Goal: Task Accomplishment & Management: Use online tool/utility

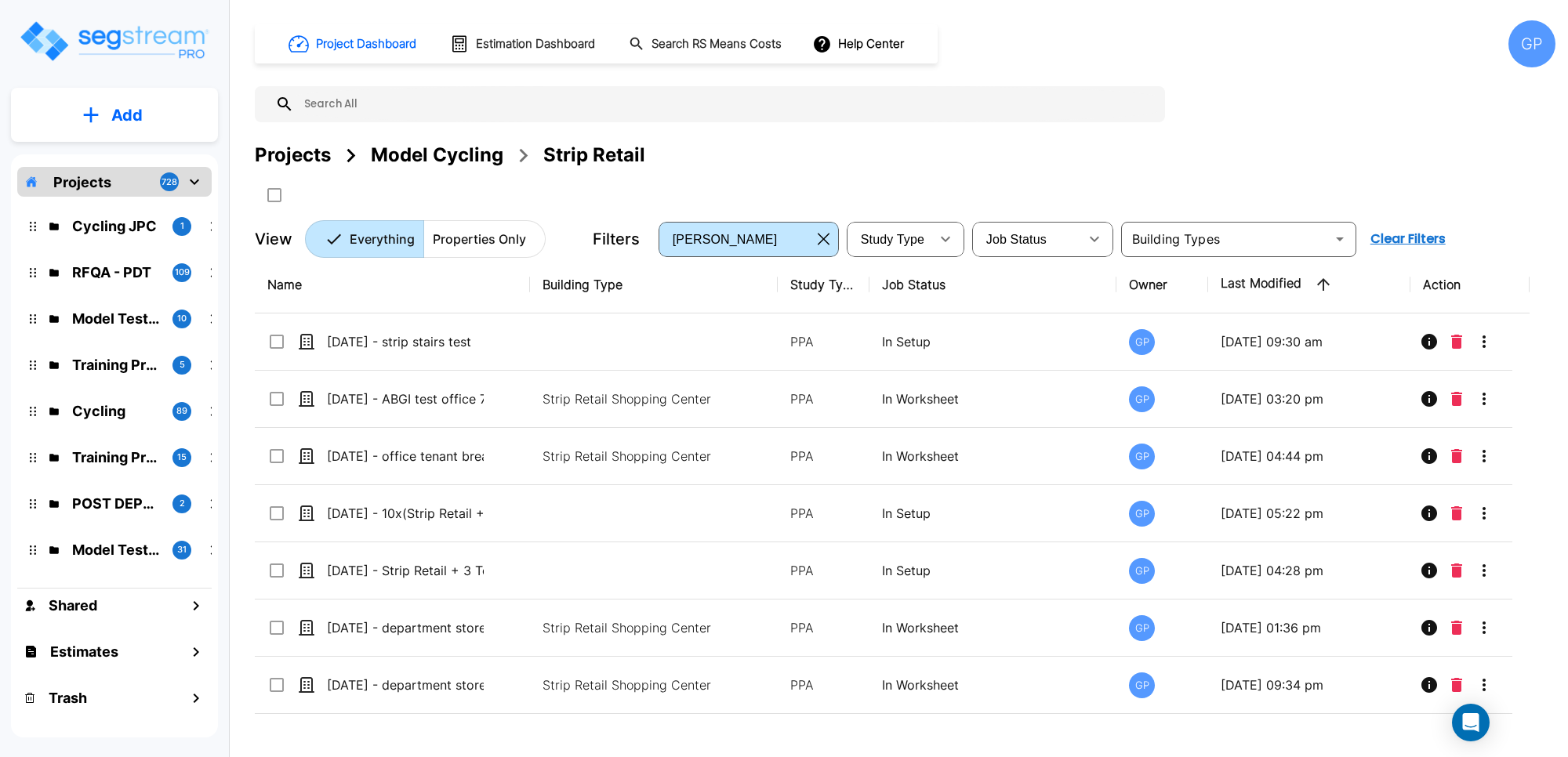
click at [1540, 44] on div "GP" at bounding box center [1533, 44] width 47 height 47
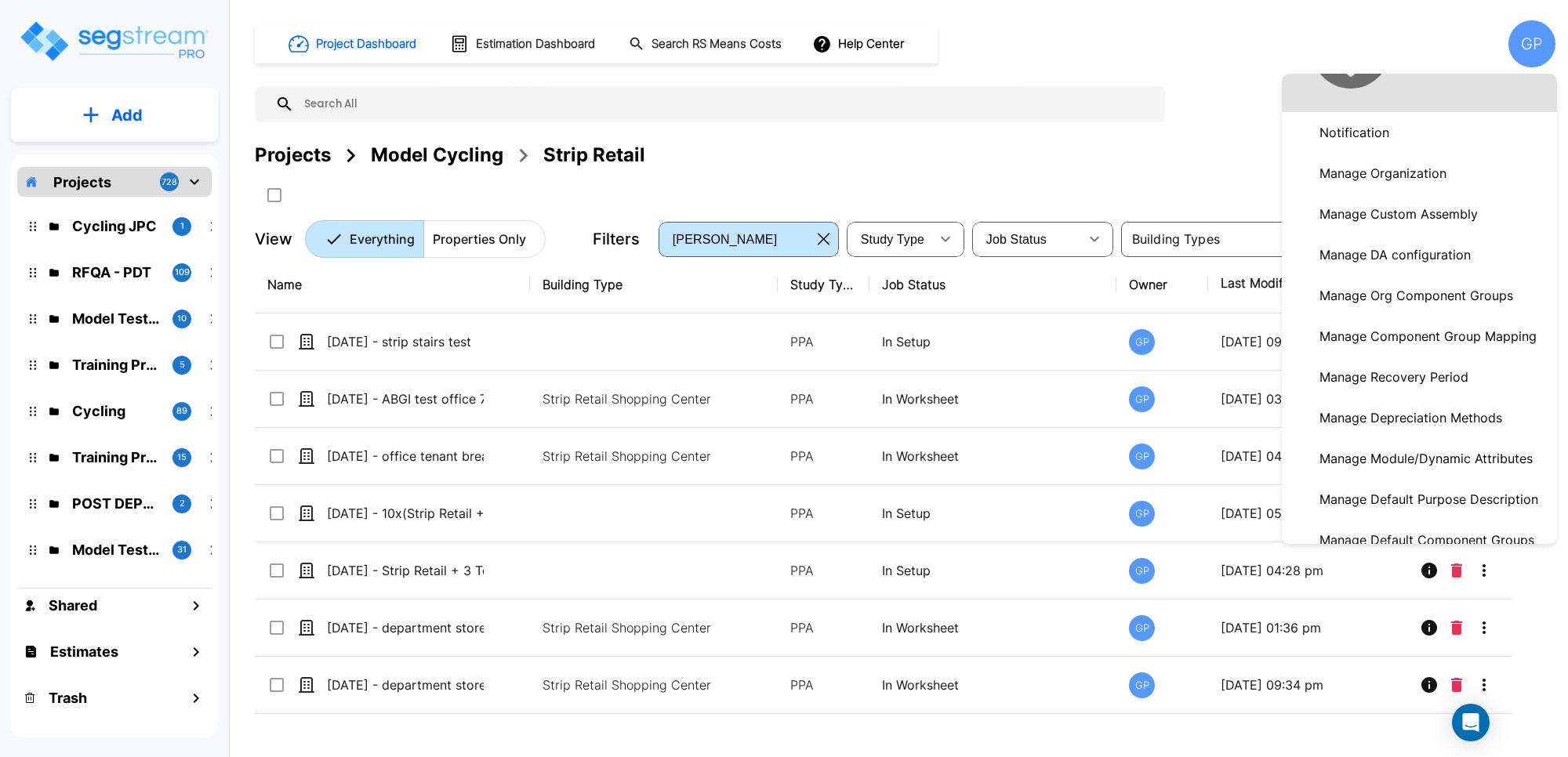
scroll to position [98, 0]
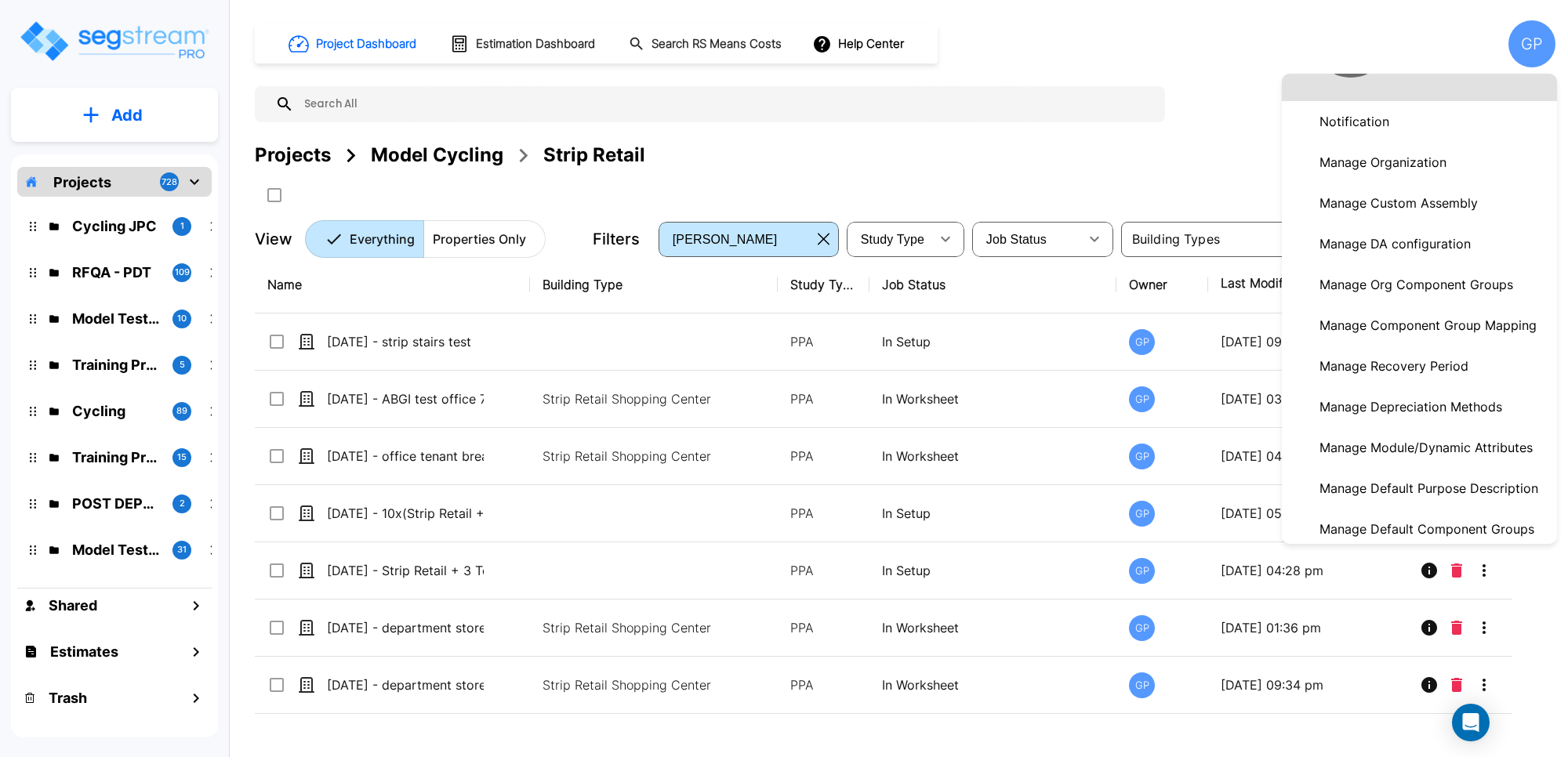
click at [1447, 437] on p "Manage Module/Dynamic Attributes" at bounding box center [1426, 447] width 226 height 32
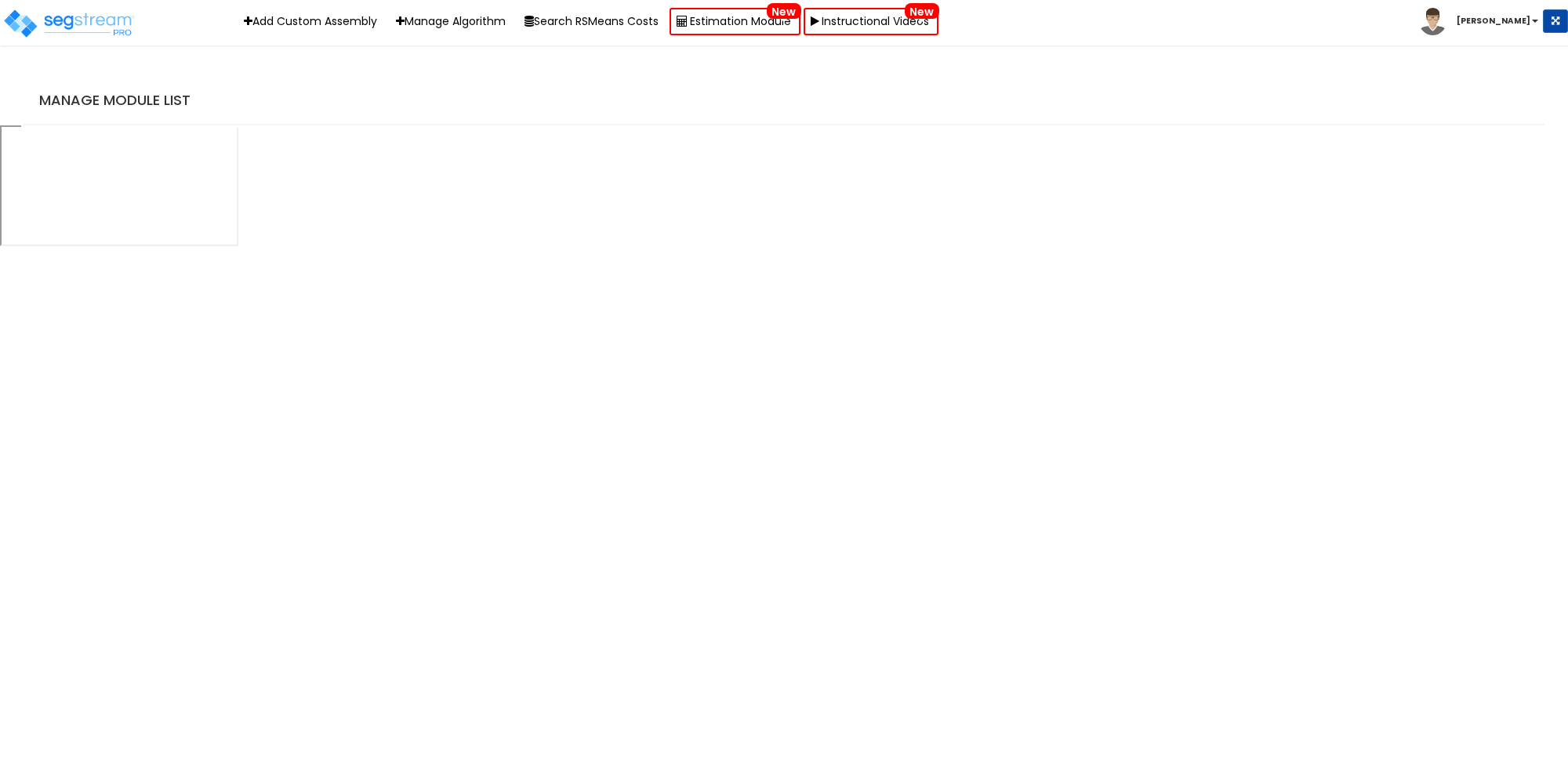
click at [809, 98] on h4 "Manage Module List" at bounding box center [788, 100] width 1498 height 15
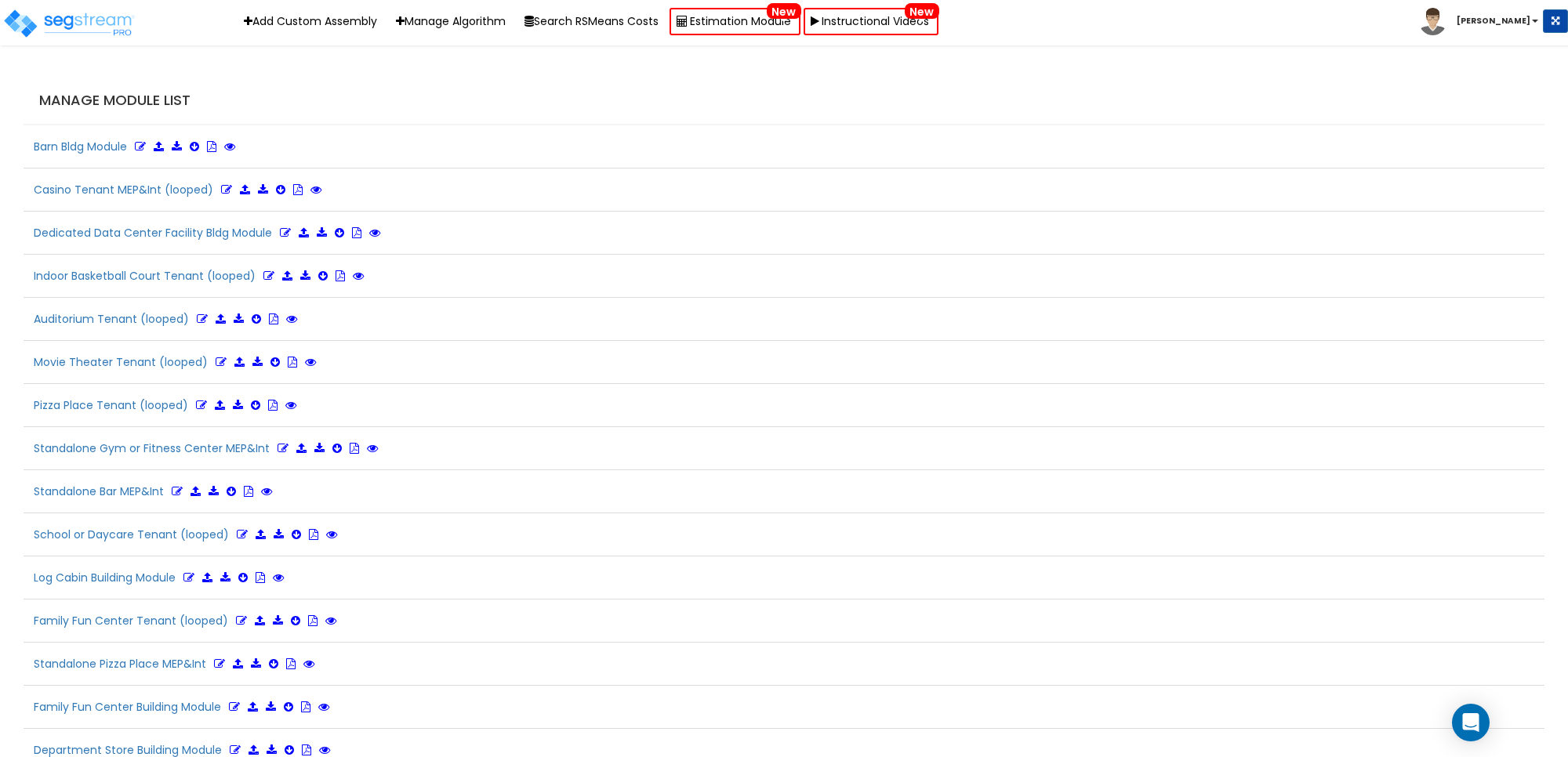
scroll to position [3569, 0]
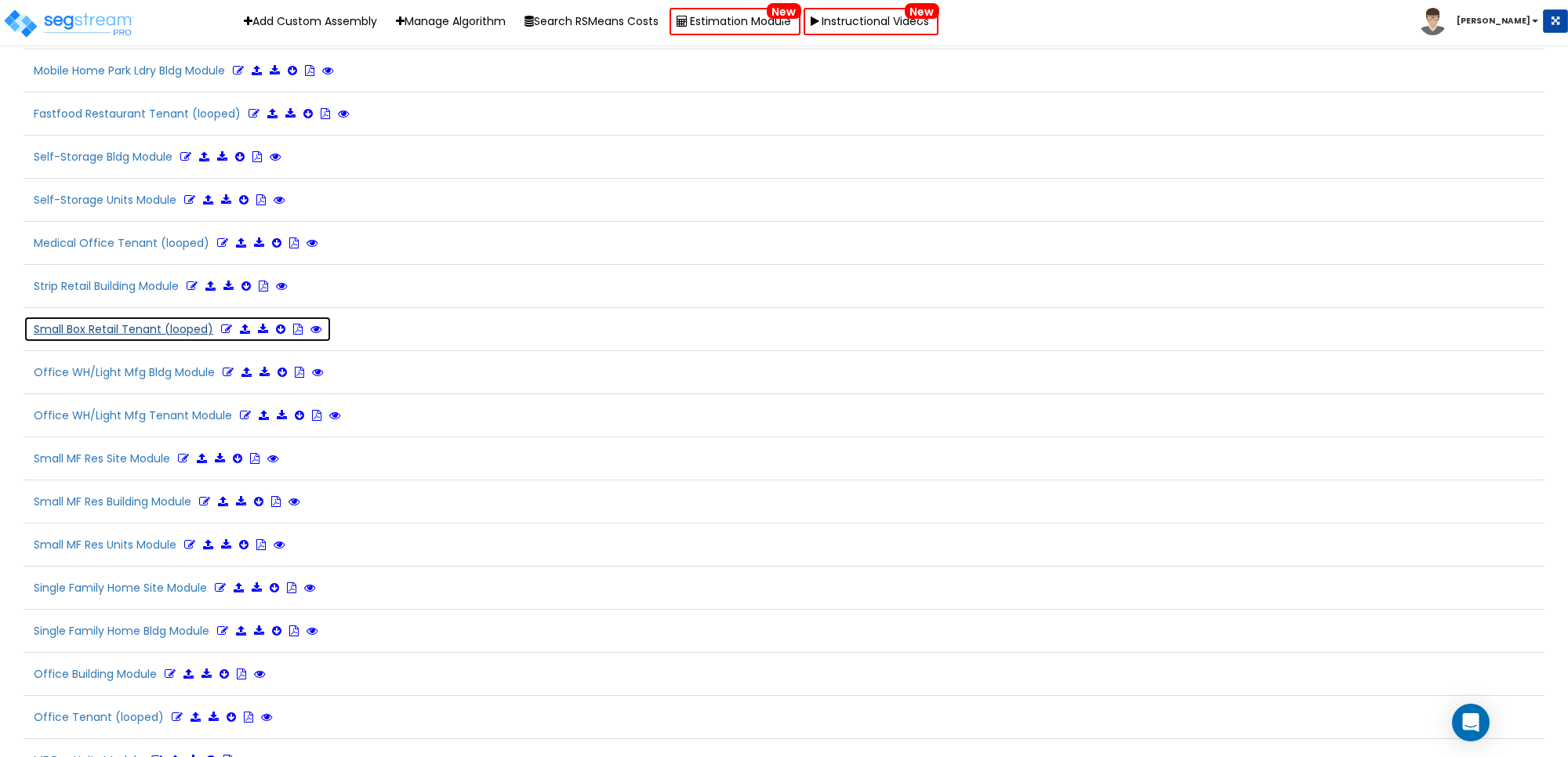
click at [222, 335] on icon at bounding box center [227, 329] width 11 height 11
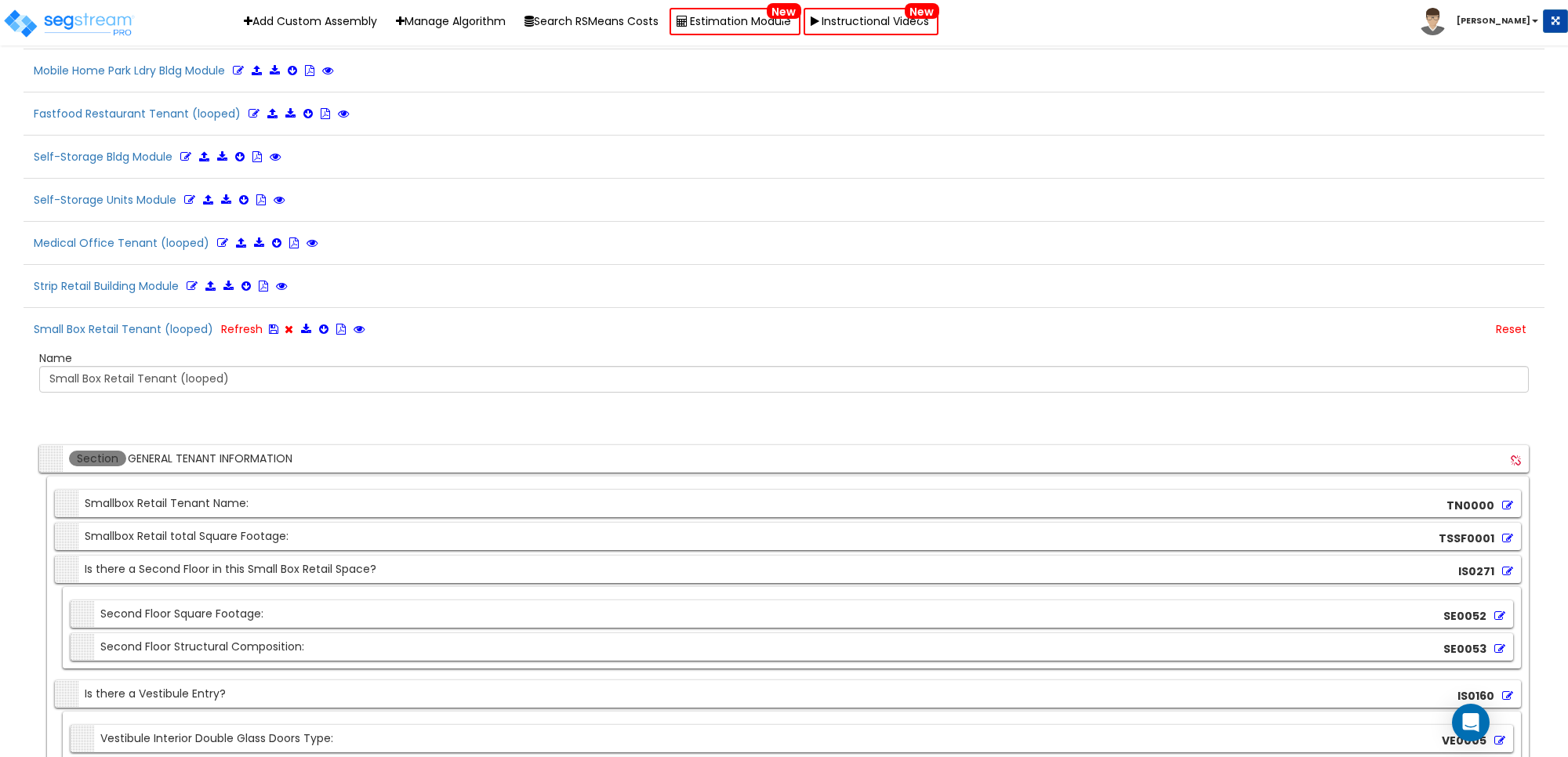
scroll to position [4614, 0]
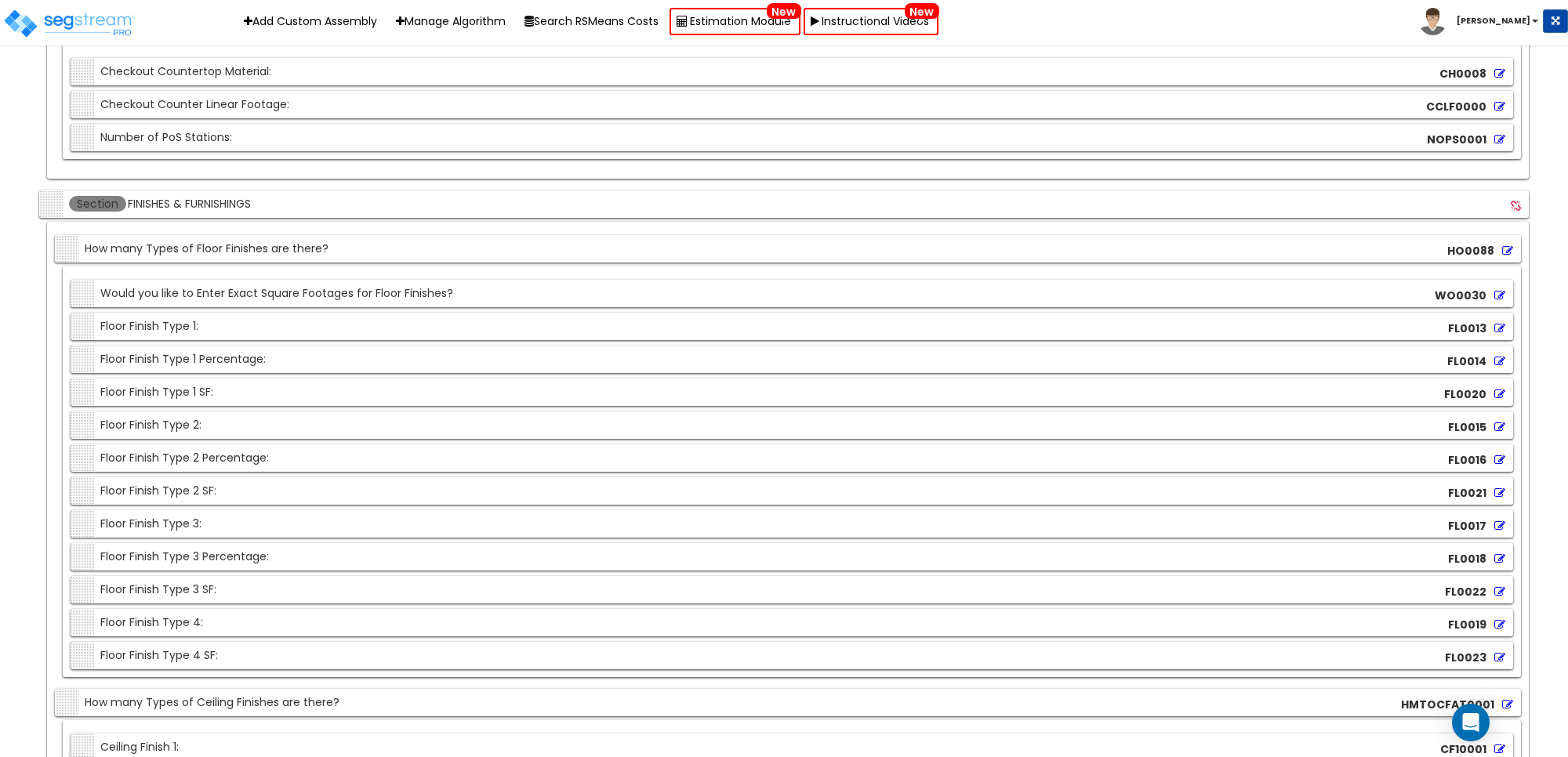
click at [1496, 334] on icon at bounding box center [1500, 329] width 11 height 11
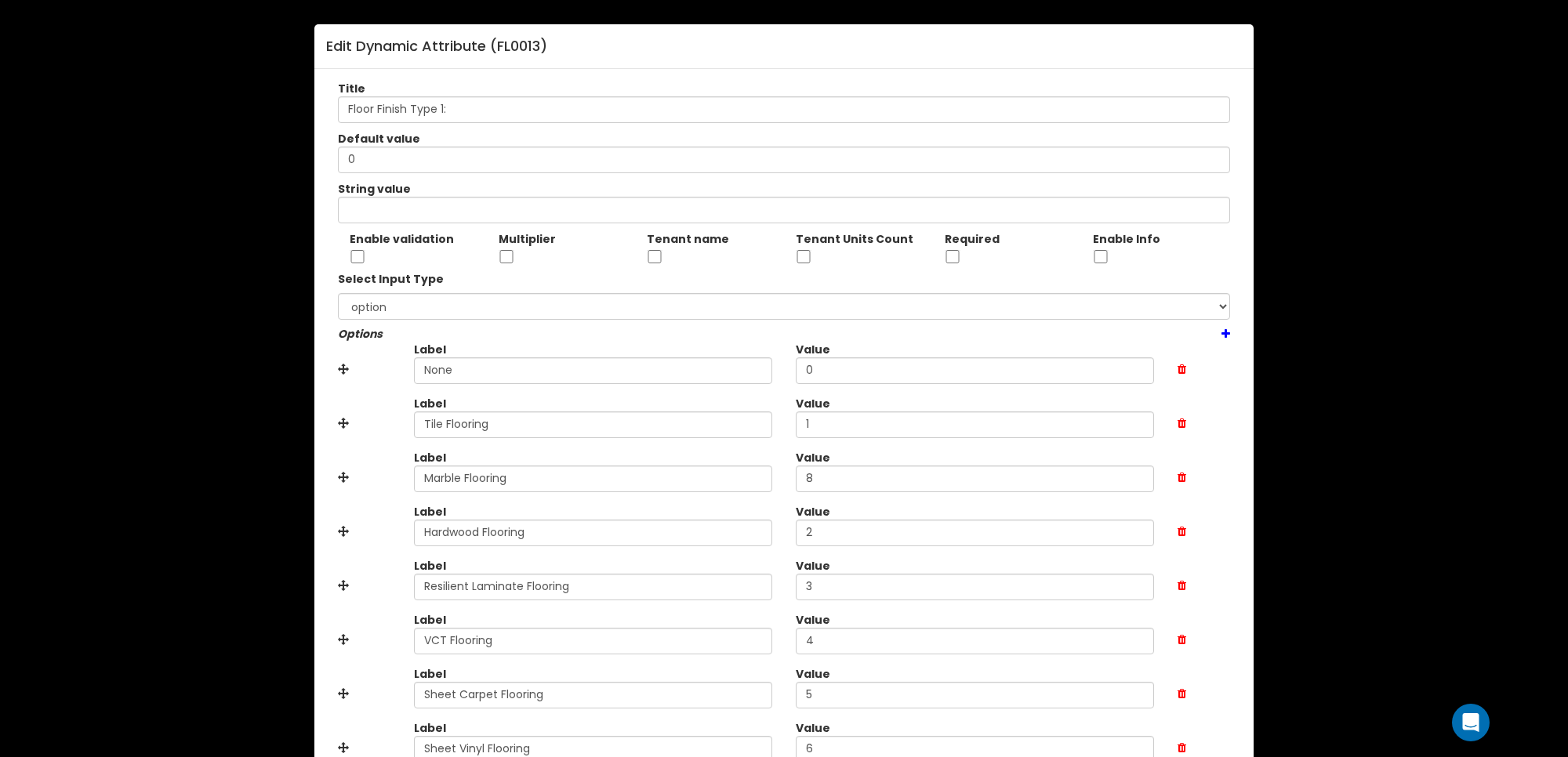
scroll to position [158, 0]
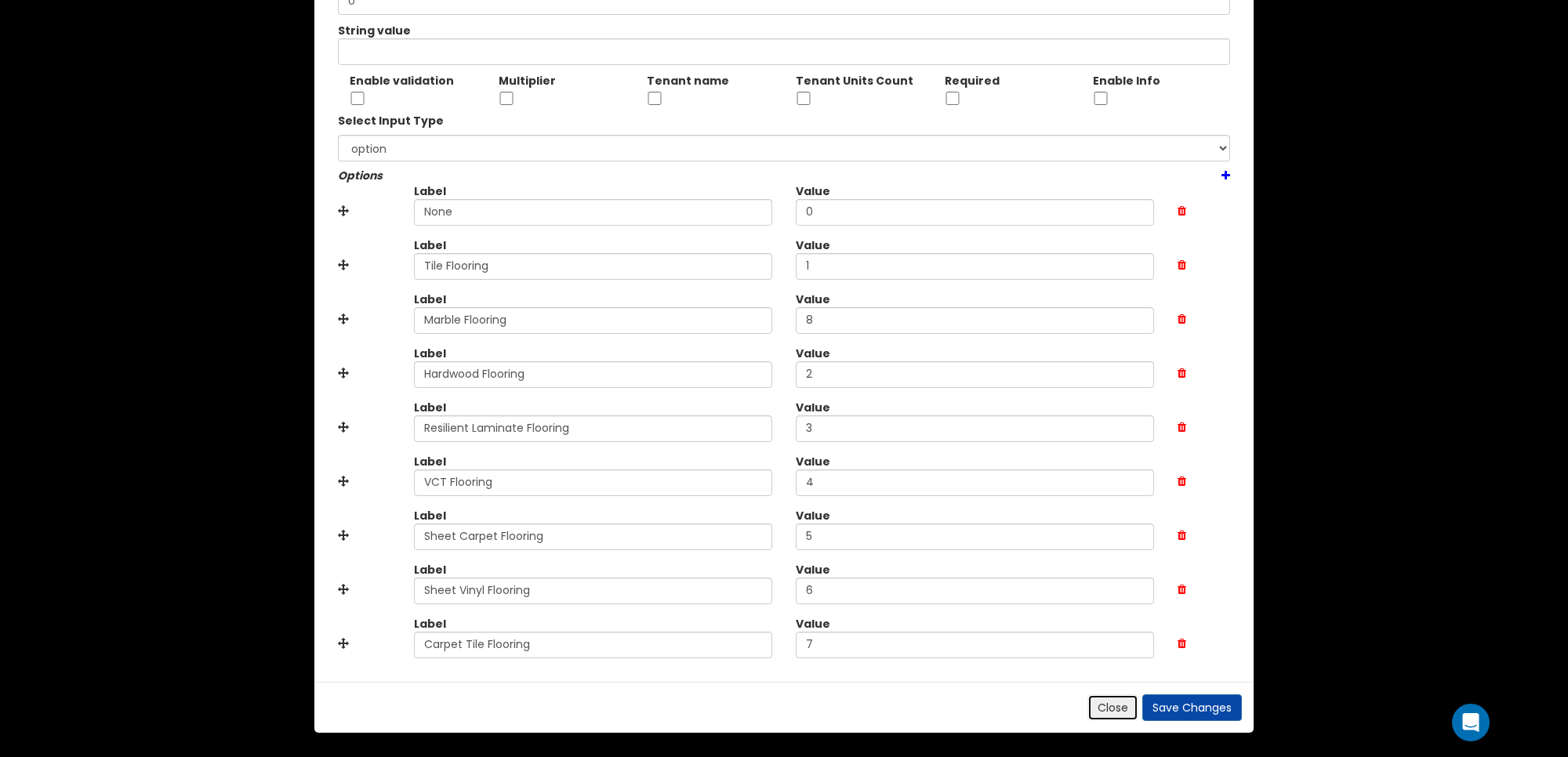
click at [1100, 710] on button "Close" at bounding box center [1113, 707] width 51 height 26
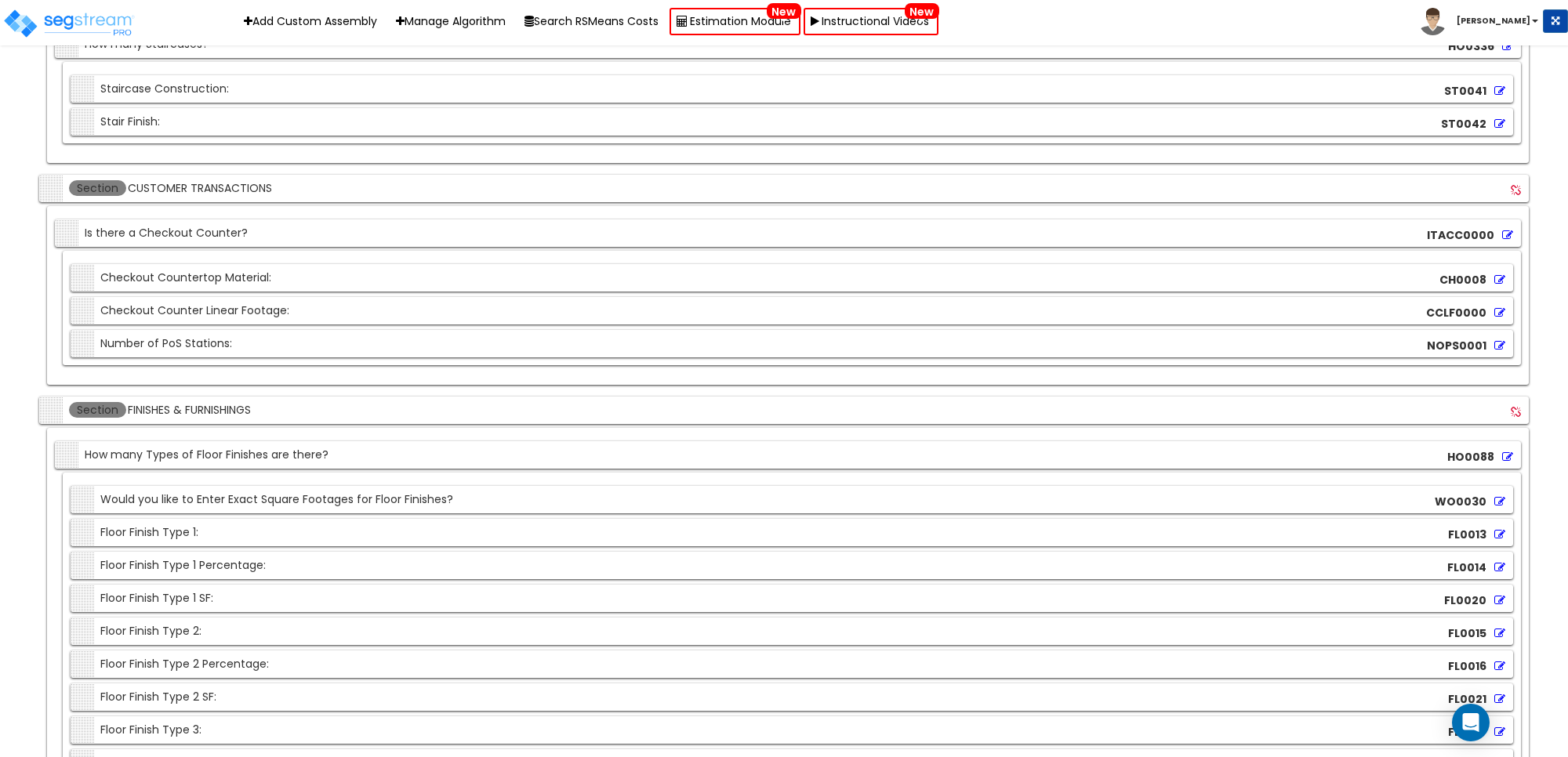
scroll to position [4222, 0]
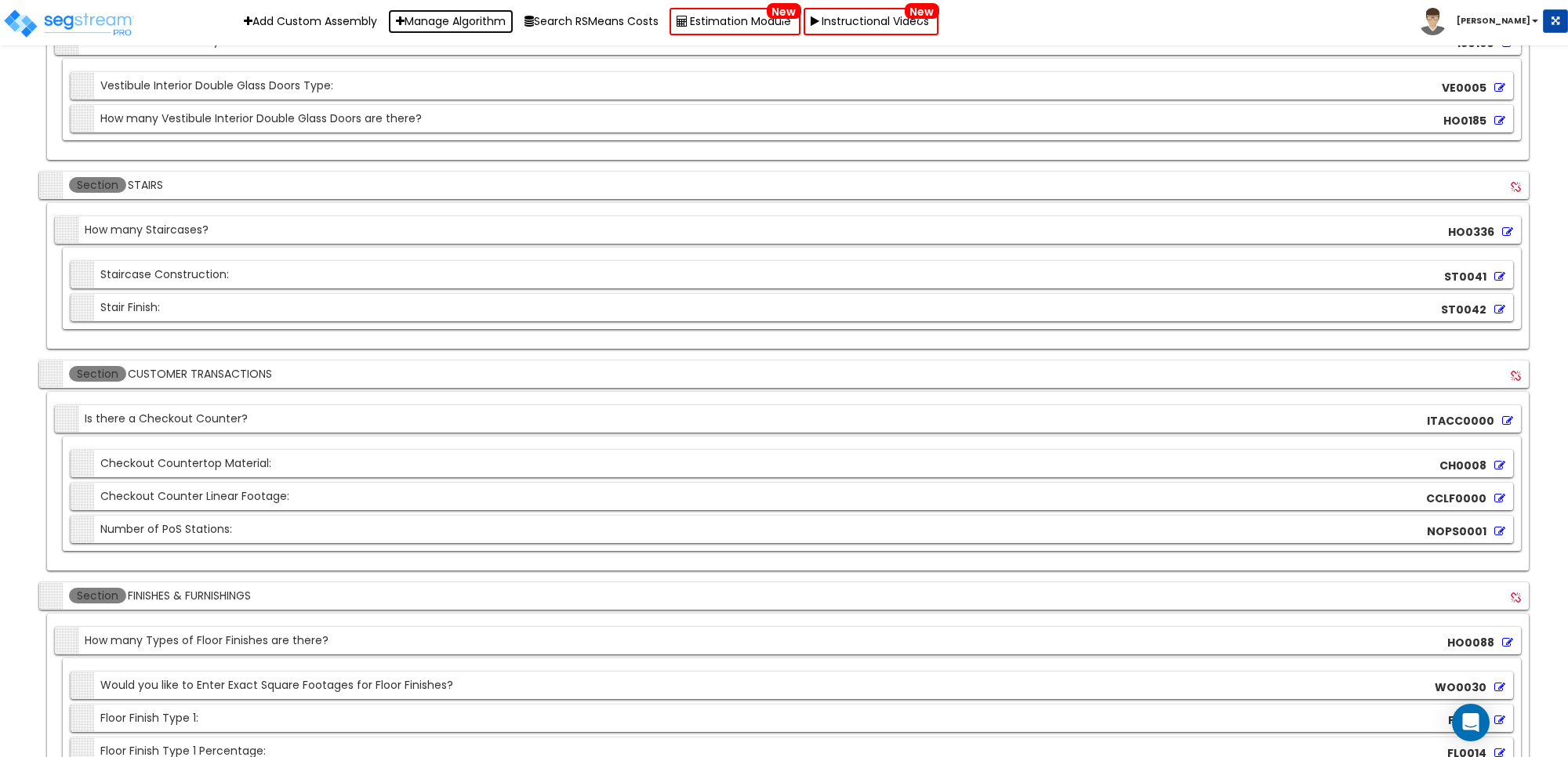
click at [455, 24] on link "Manage Algorithm" at bounding box center [451, 21] width 125 height 25
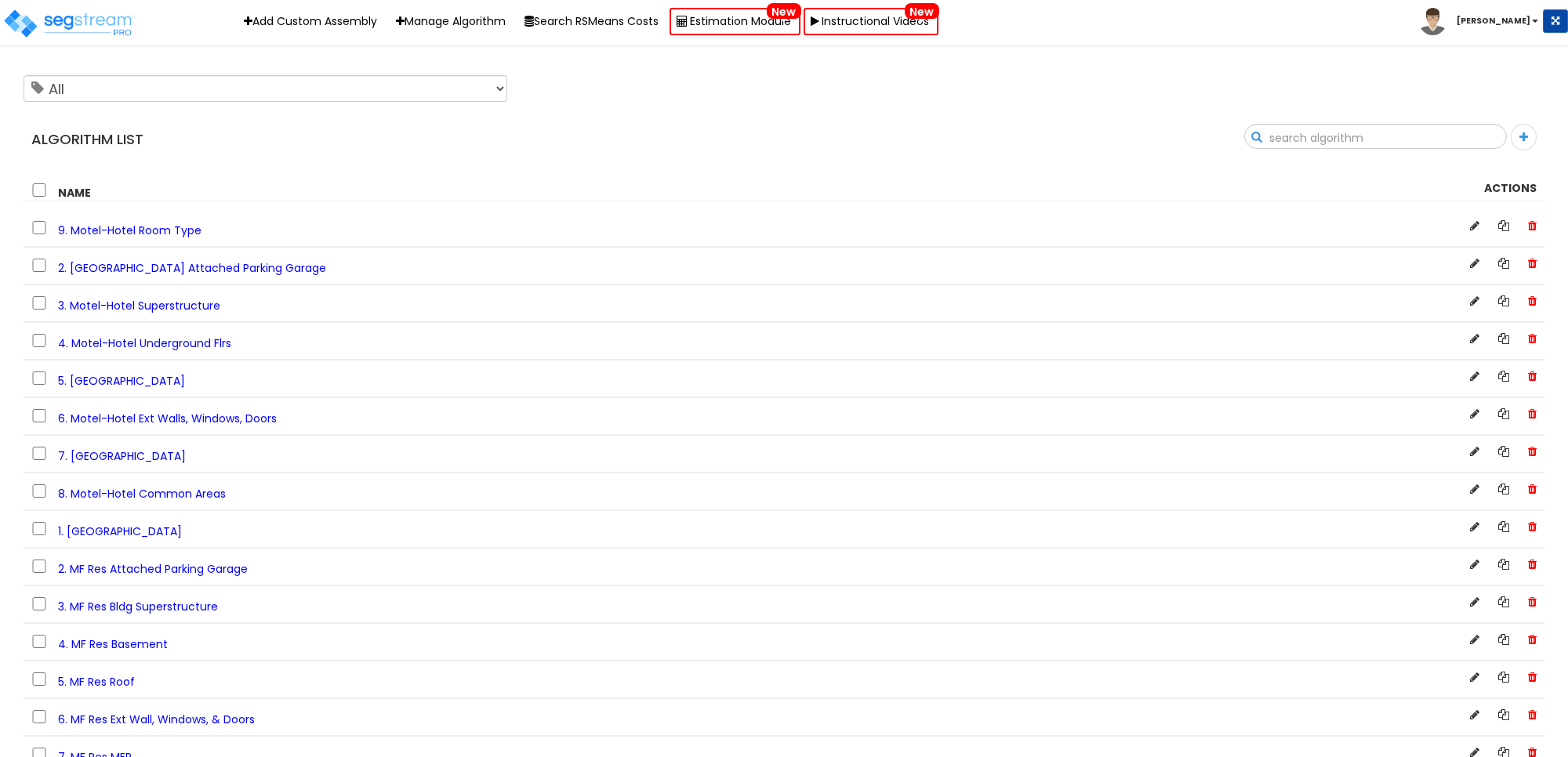
click at [1468, 135] on input "text" at bounding box center [1376, 137] width 261 height 26
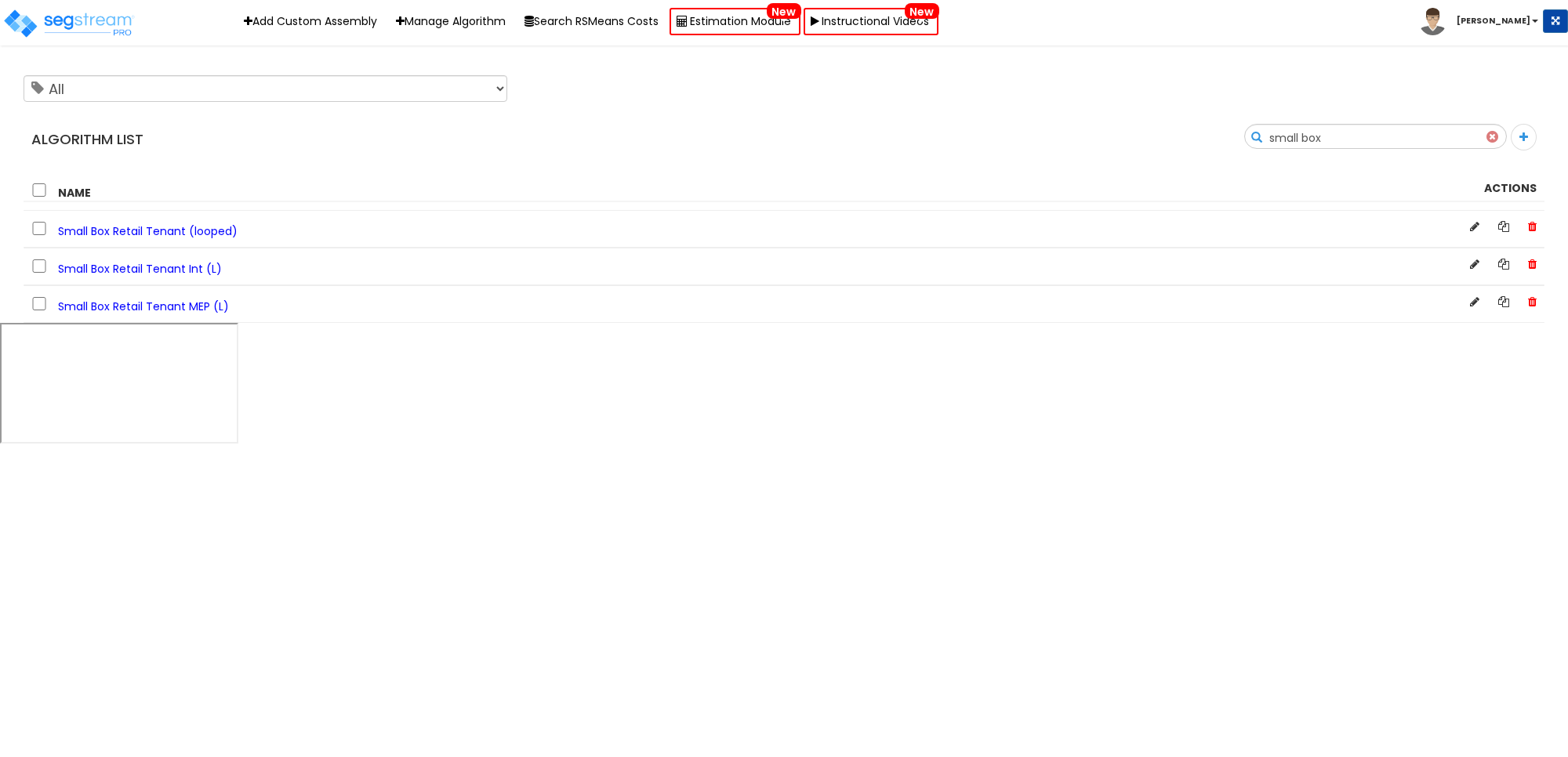
type input "small box"
click at [200, 262] on span "Small Box Retail Tenant Int (L)" at bounding box center [140, 269] width 164 height 15
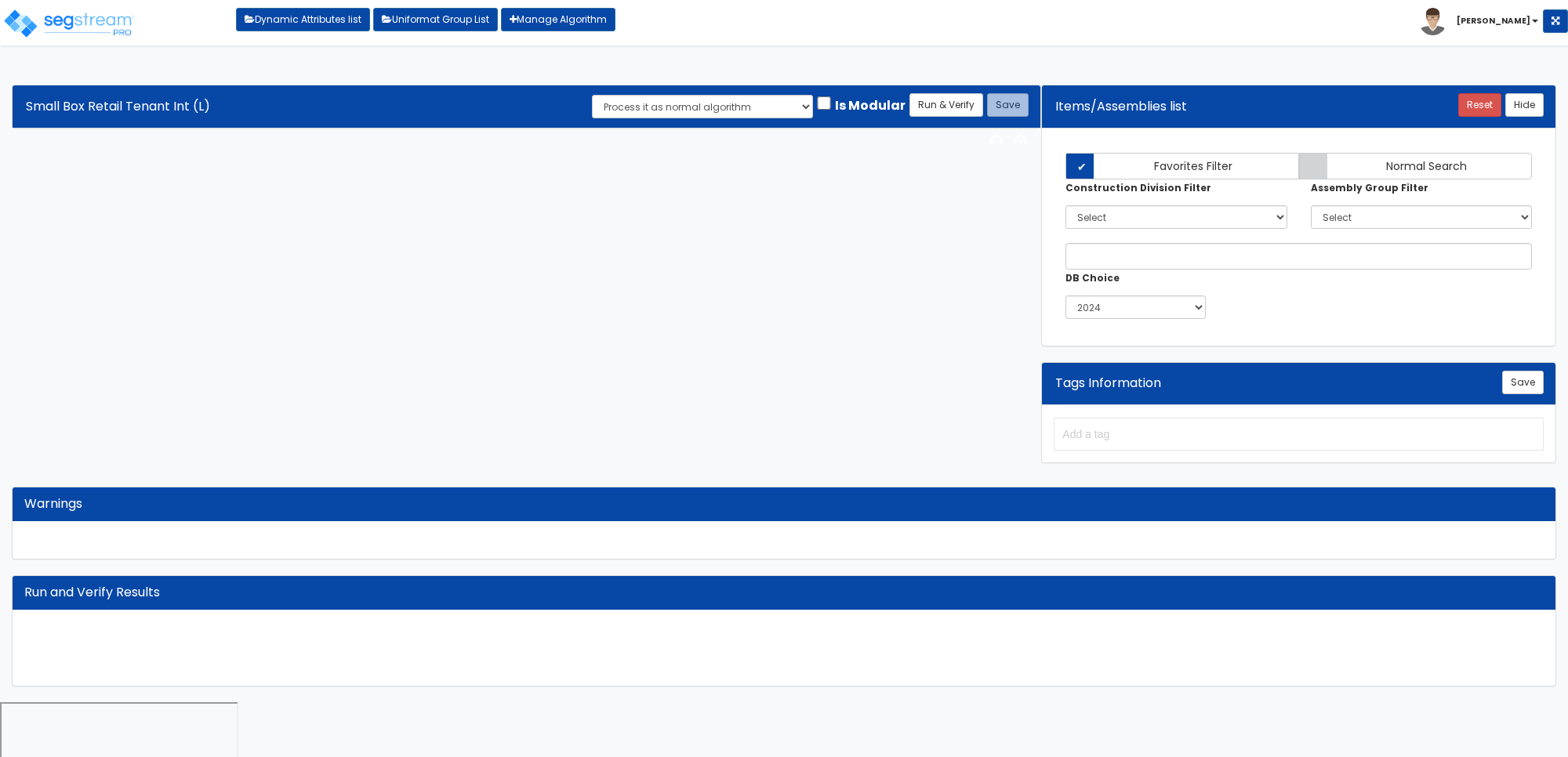
click at [561, 73] on div "Algorithm Title Small Box Retail Tenant Int (L) Save Run & Verify Process it as…" at bounding box center [784, 386] width 1568 height 634
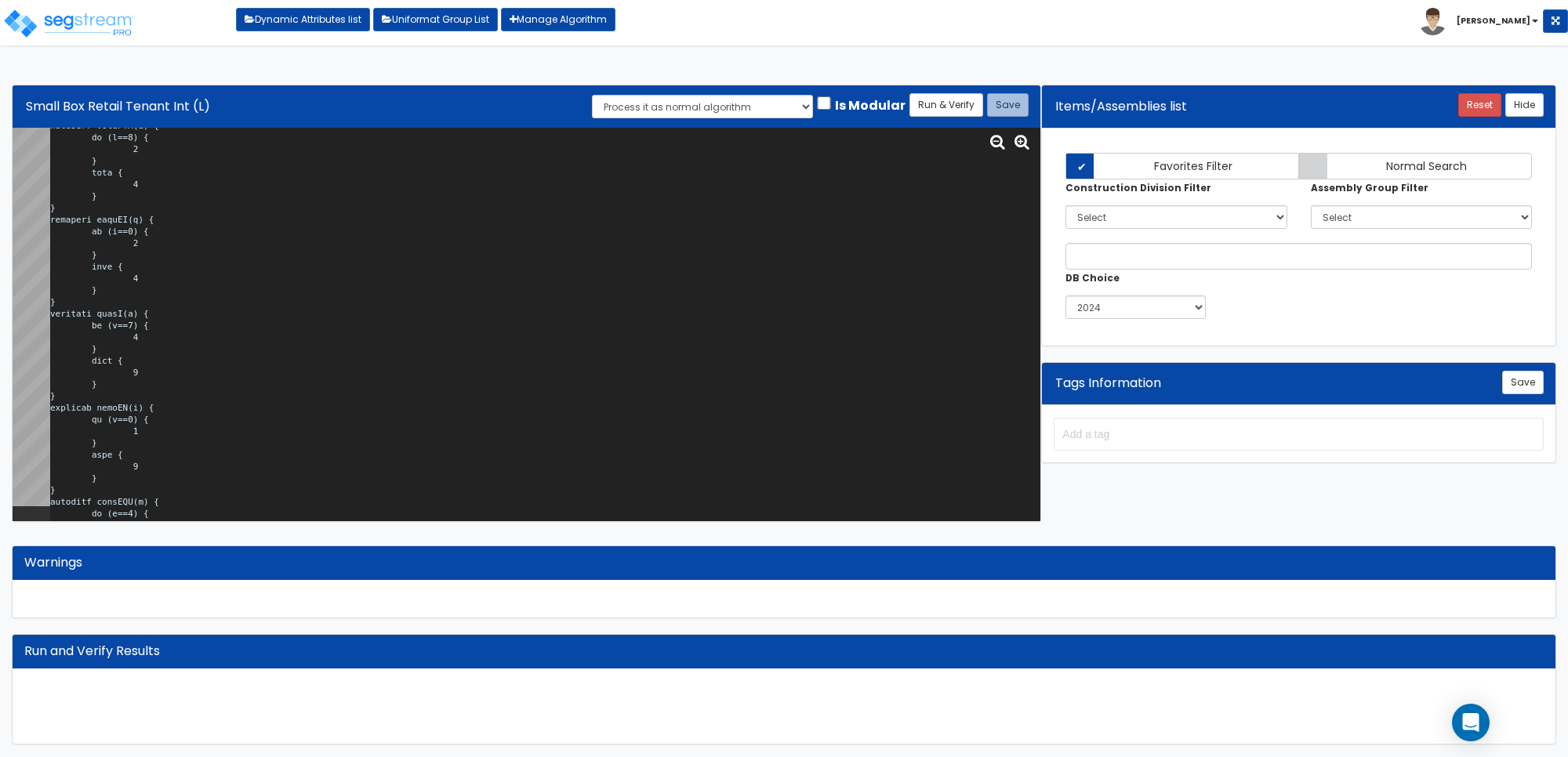
scroll to position [19443, 0]
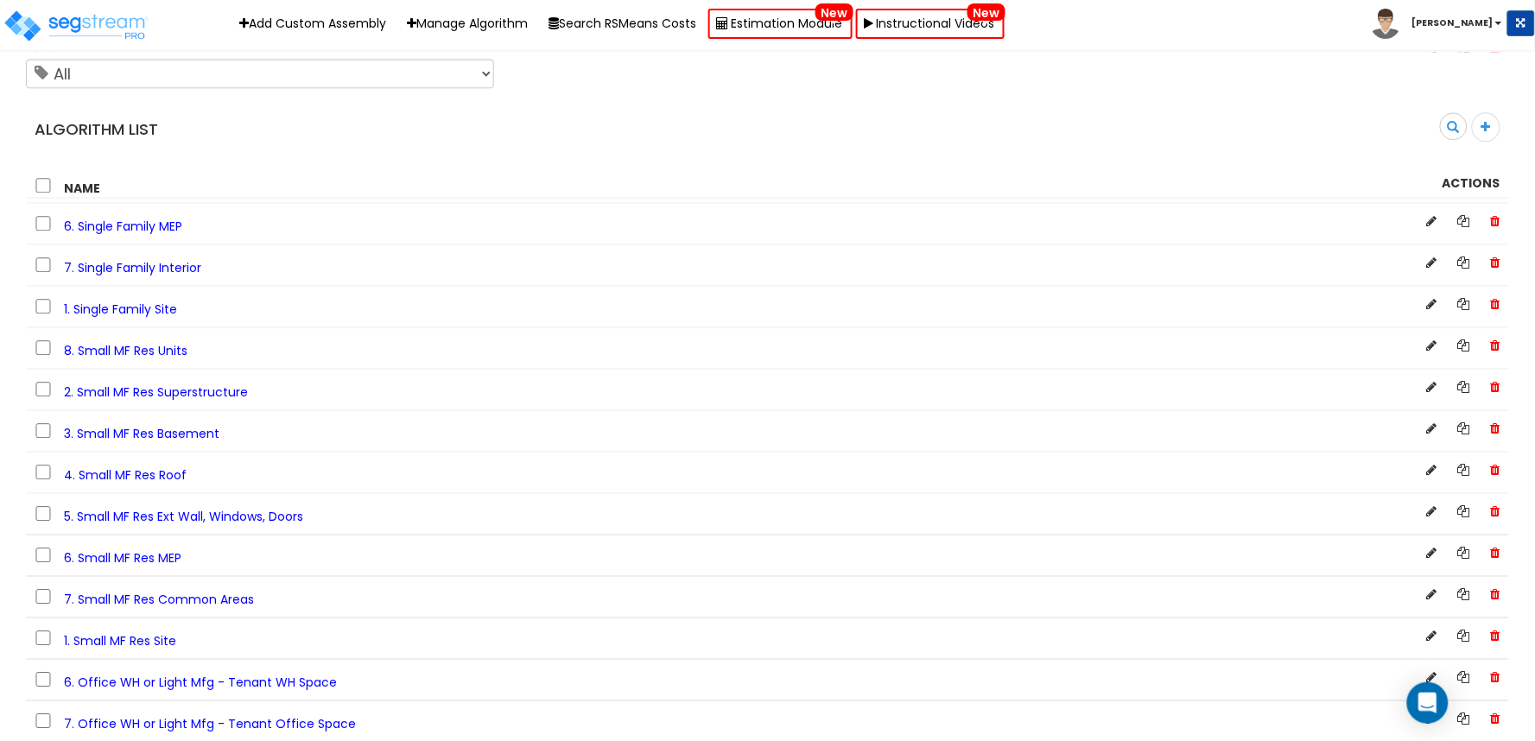
scroll to position [1861, 0]
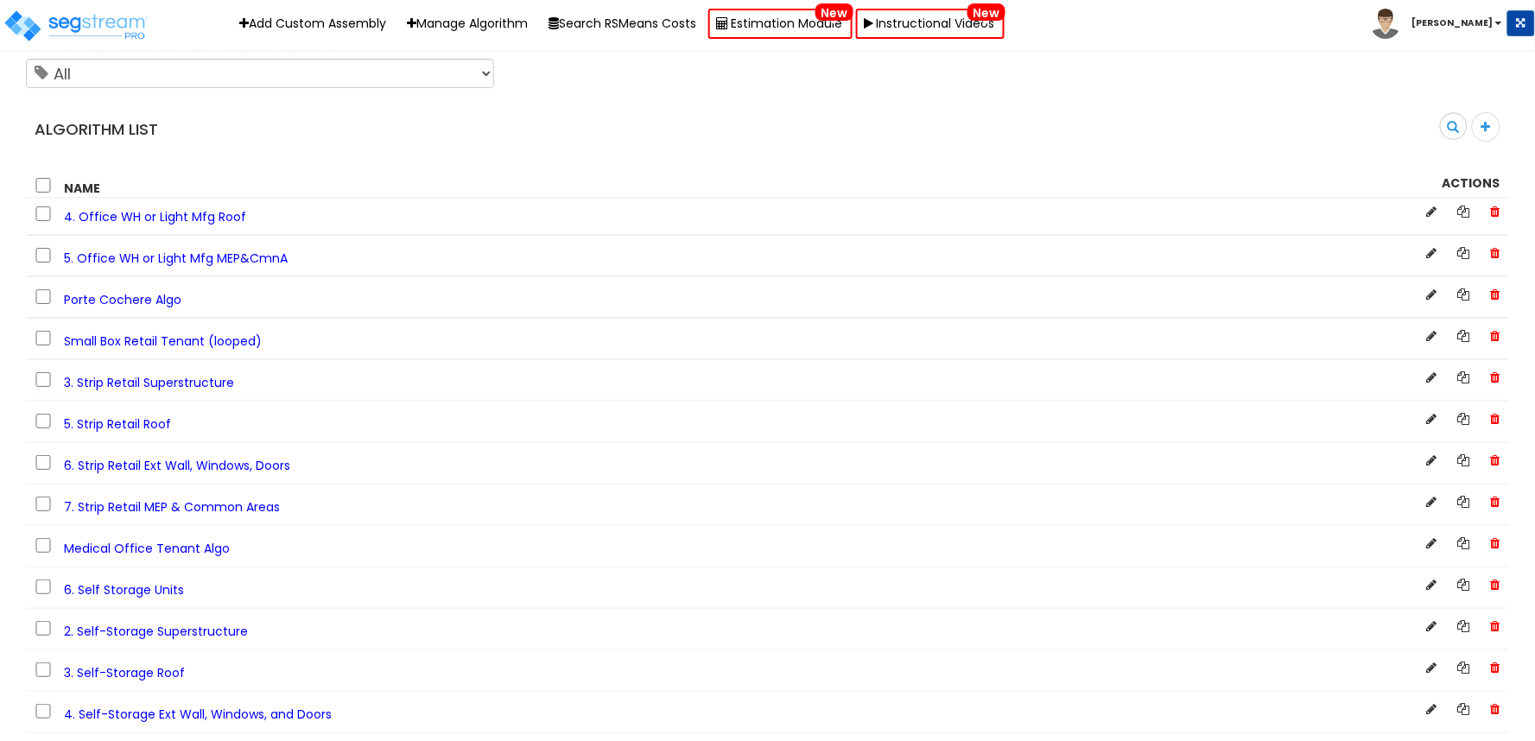
click at [69, 350] on span "Small Box Retail Tenant (looped)" at bounding box center [163, 341] width 198 height 17
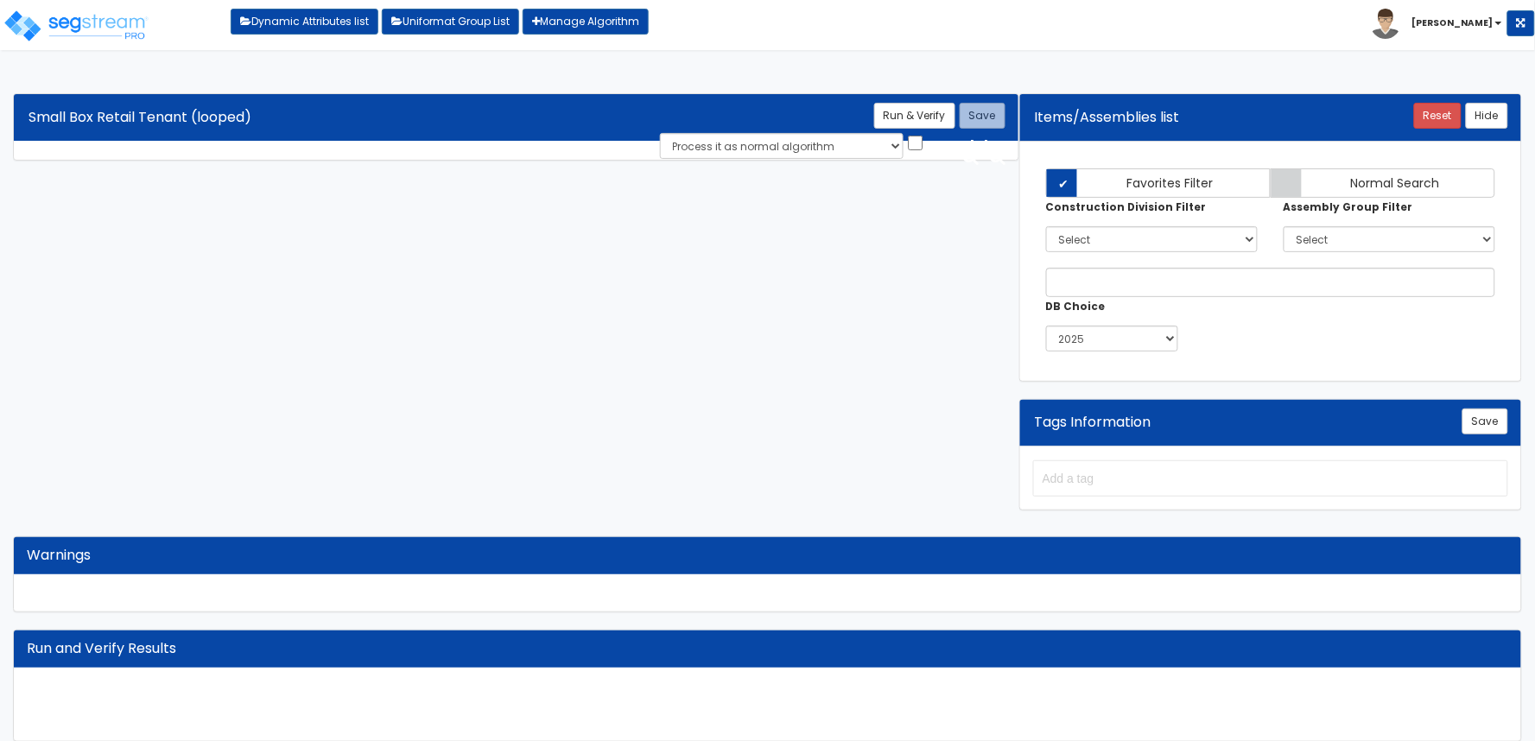
click at [784, 82] on div "Algorithm Title Small Box Retail Tenant (looped) Save Run & Verify Process it a…" at bounding box center [767, 417] width 1535 height 683
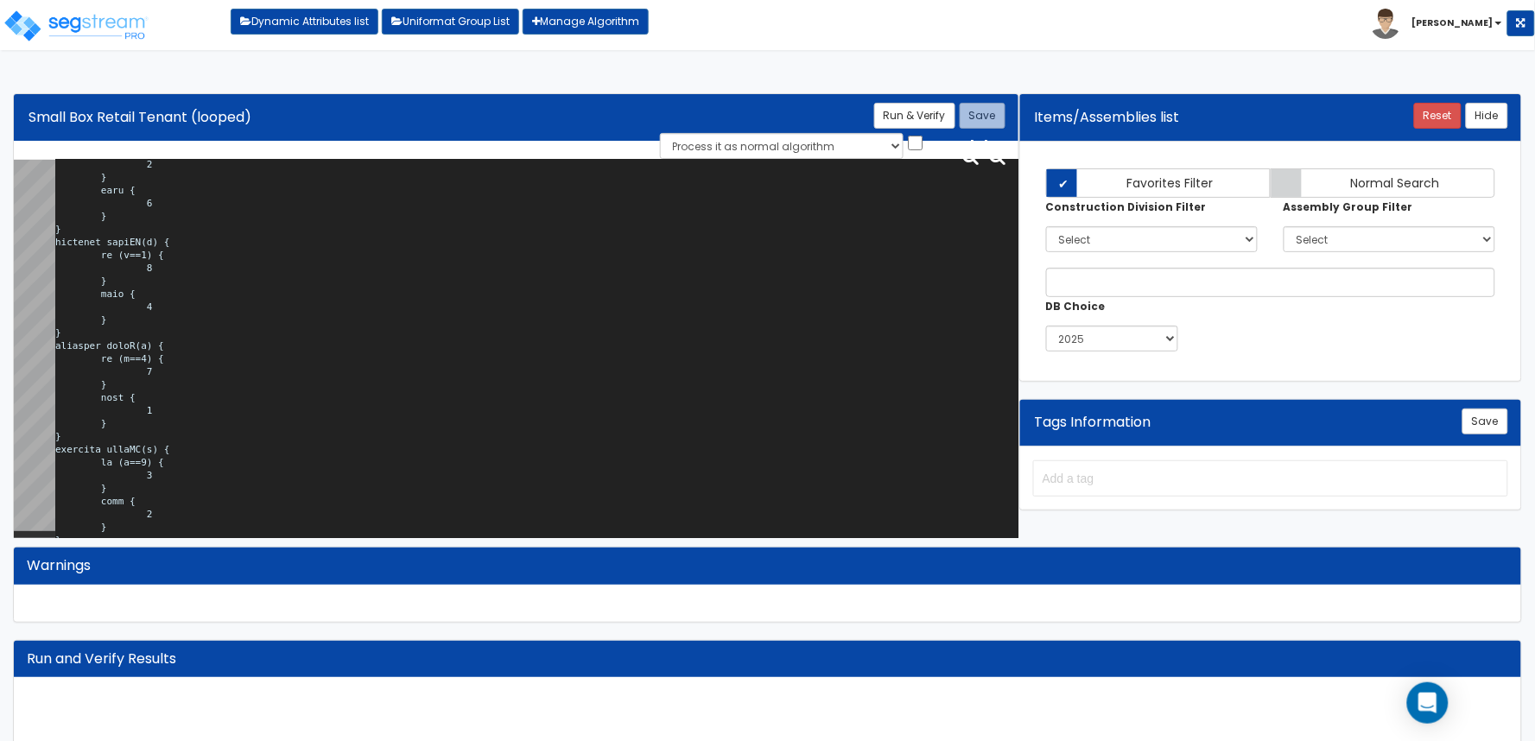
scroll to position [3914, 0]
click at [913, 117] on button "Run & Verify" at bounding box center [914, 116] width 81 height 26
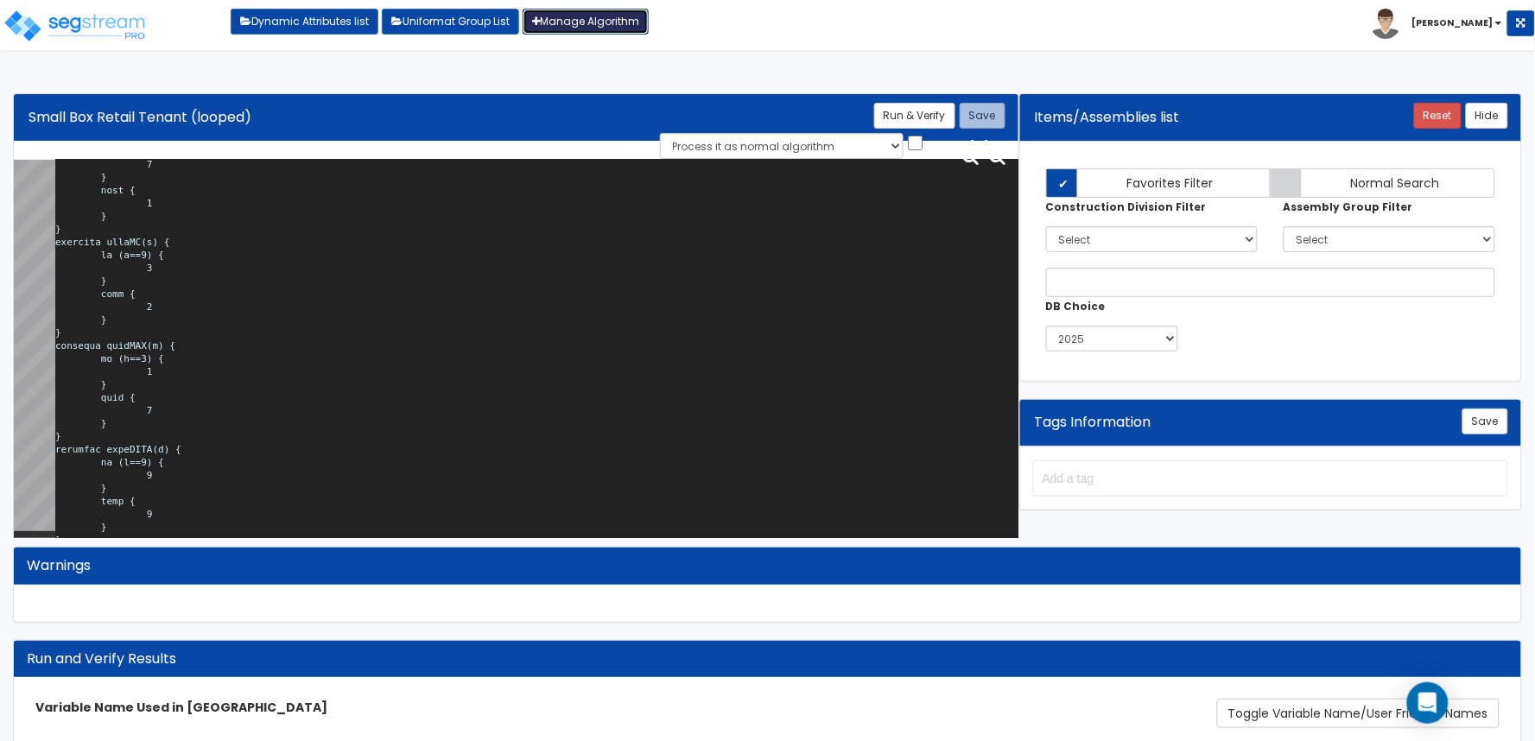
click at [571, 18] on link "Manage Algorithm" at bounding box center [586, 22] width 126 height 26
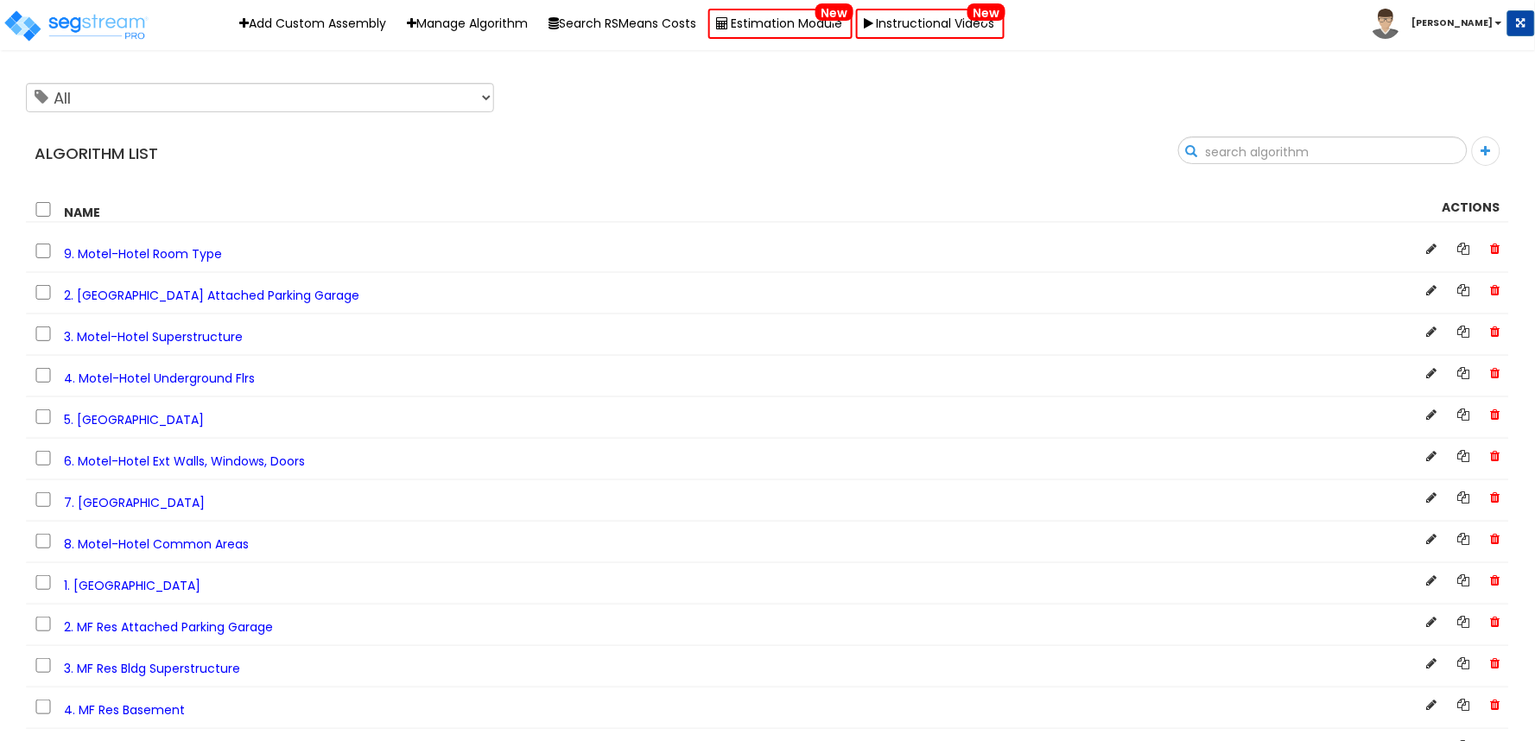
click at [1449, 156] on input "text" at bounding box center [1323, 151] width 288 height 29
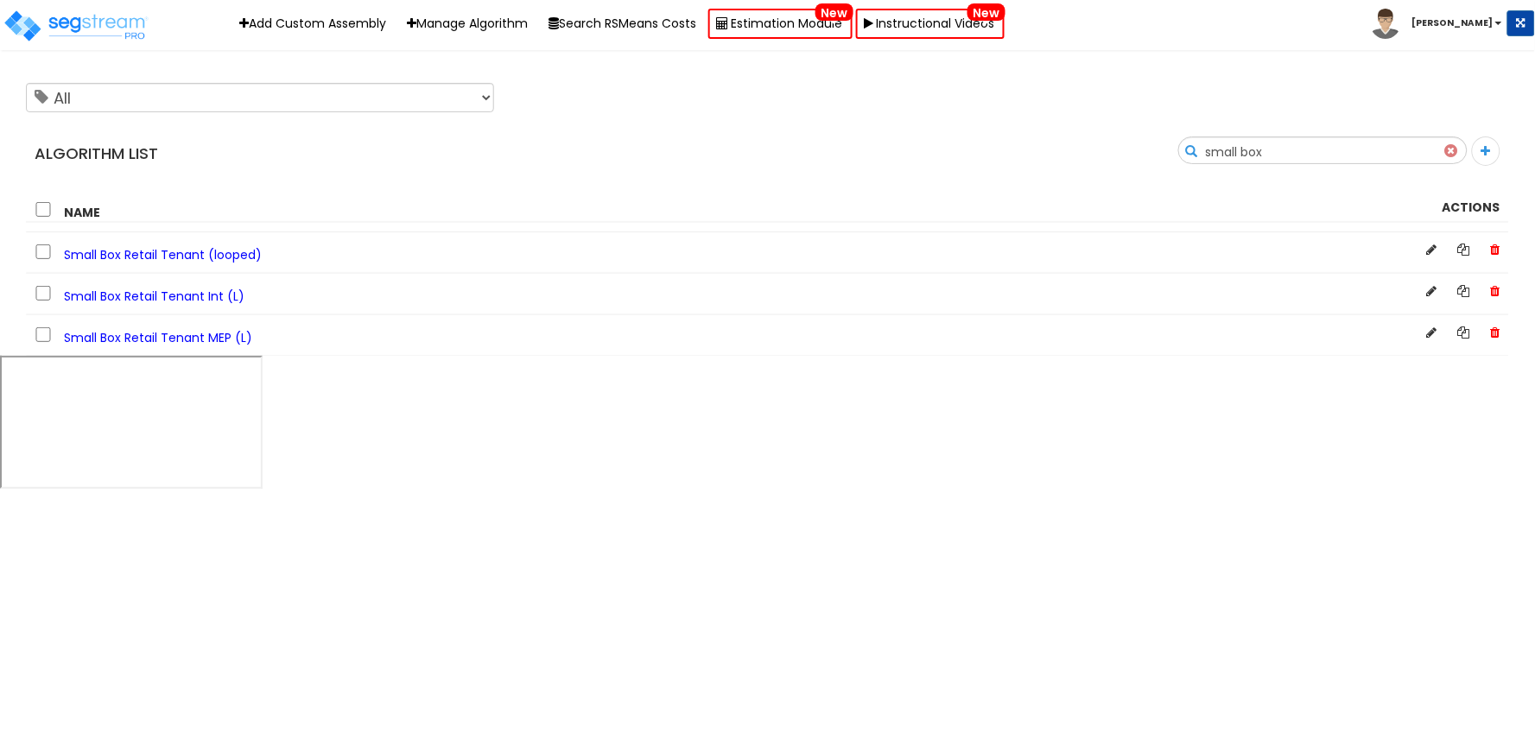
type input "small box"
click at [217, 296] on span "Small Box Retail Tenant Int (L)" at bounding box center [154, 296] width 181 height 17
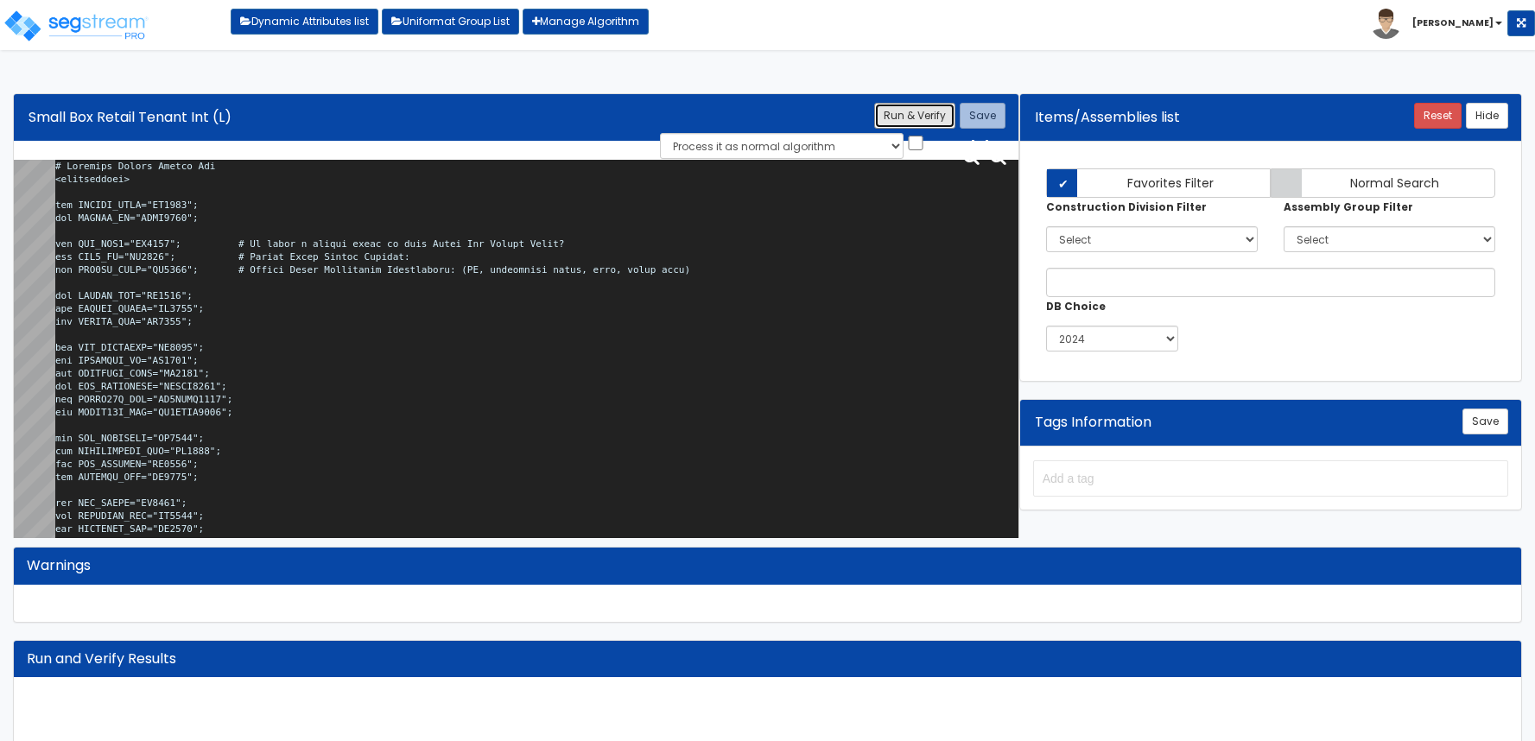
click at [903, 112] on button "Run & Verify" at bounding box center [914, 116] width 81 height 26
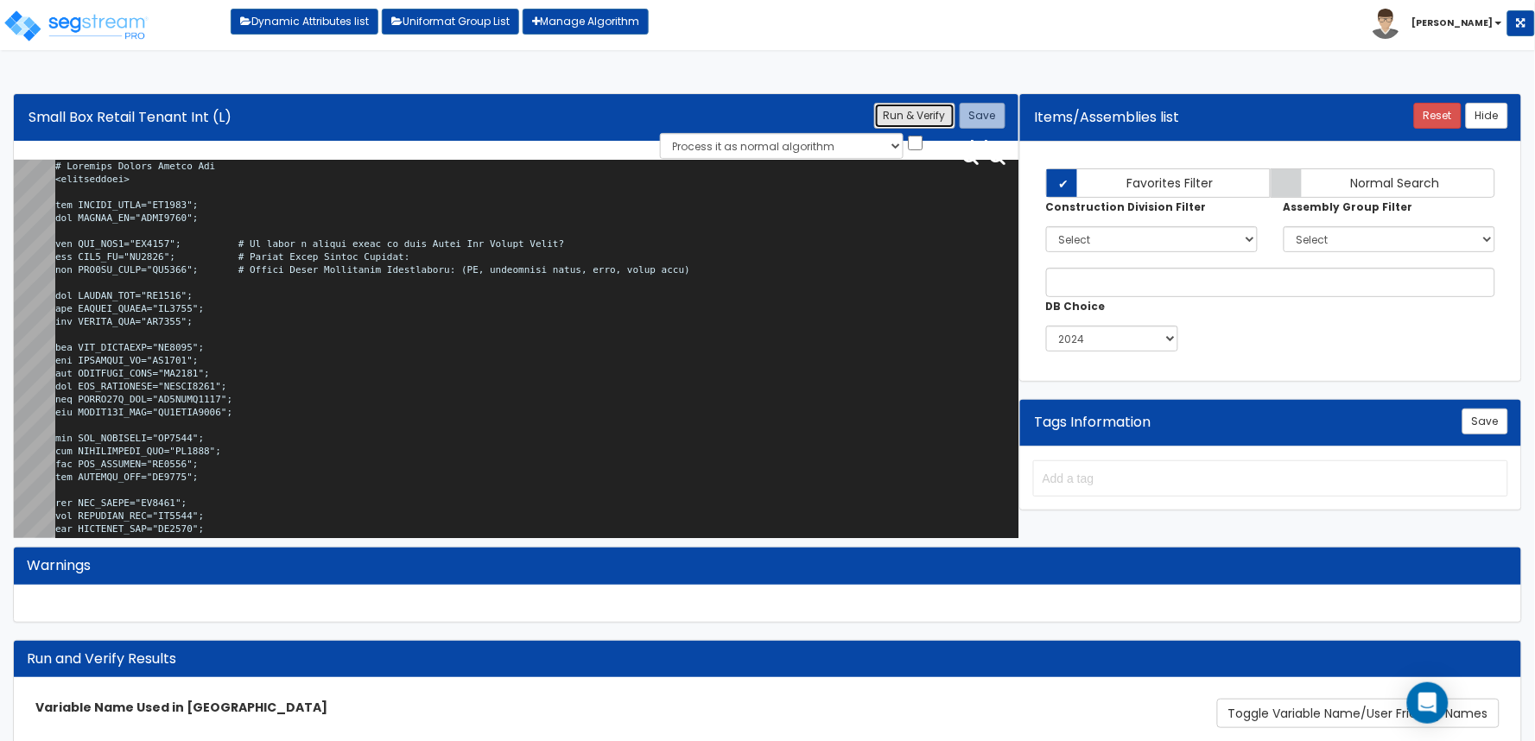
click at [902, 117] on button "Run & Verify" at bounding box center [914, 116] width 81 height 26
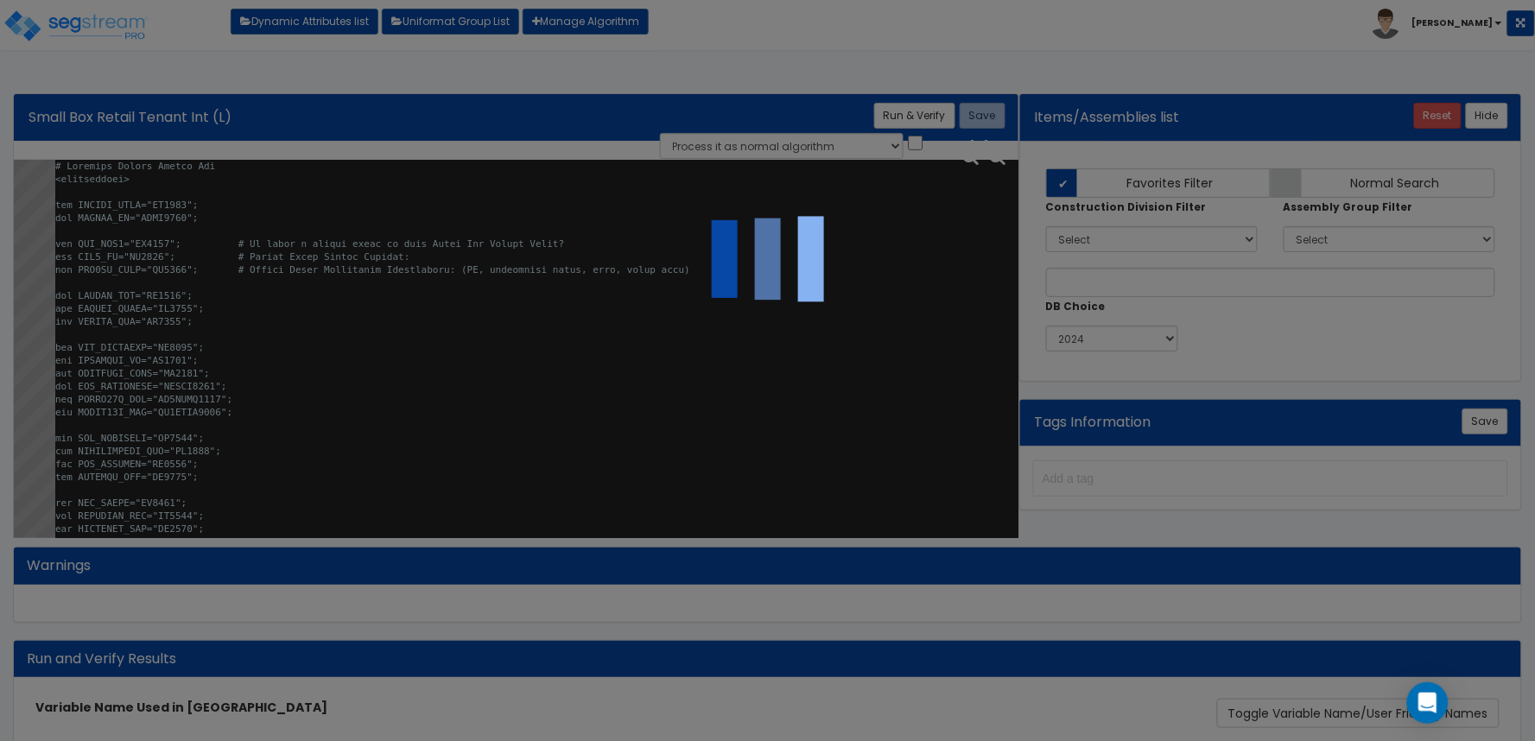
click at [799, 71] on div at bounding box center [767, 370] width 1535 height 741
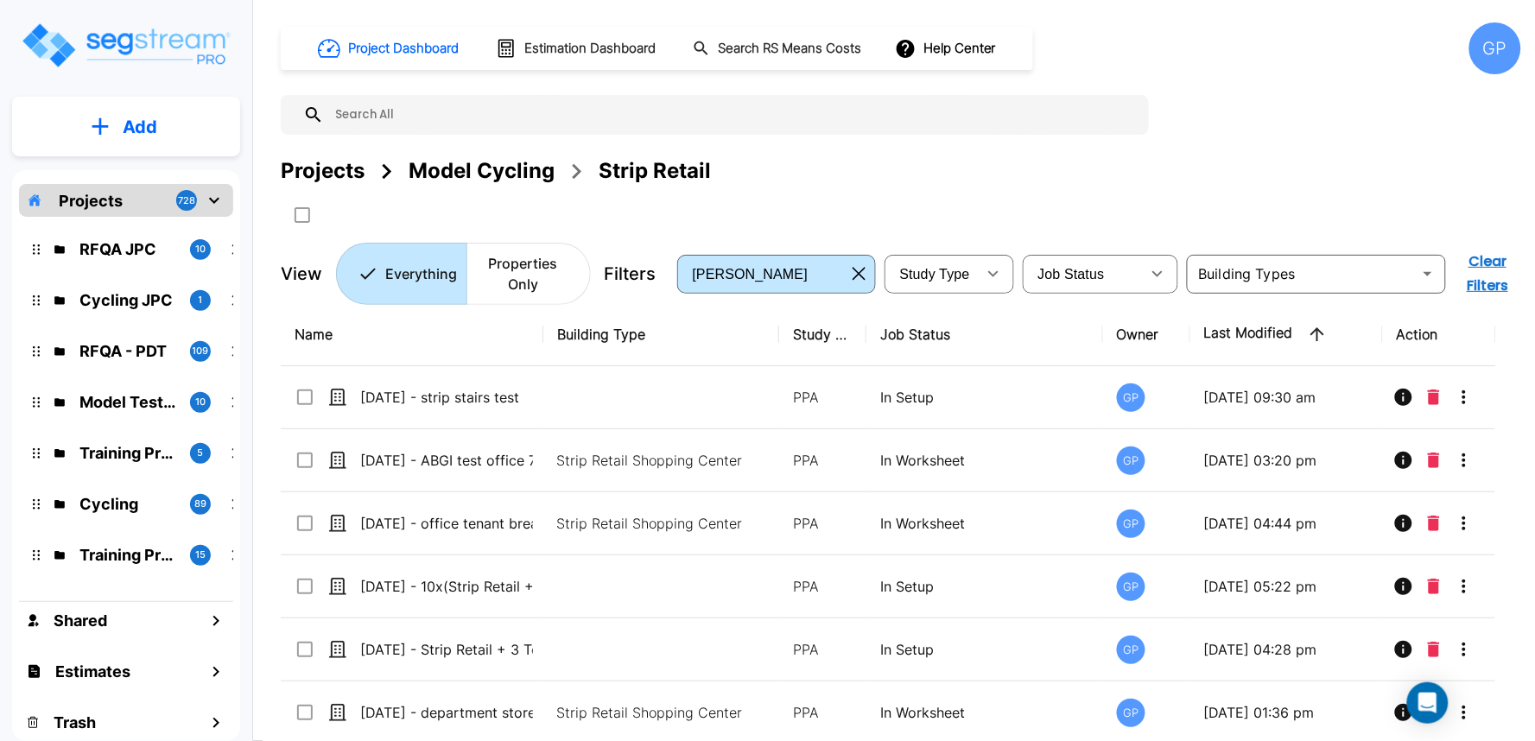
click at [1497, 39] on div "GP" at bounding box center [1495, 48] width 52 height 52
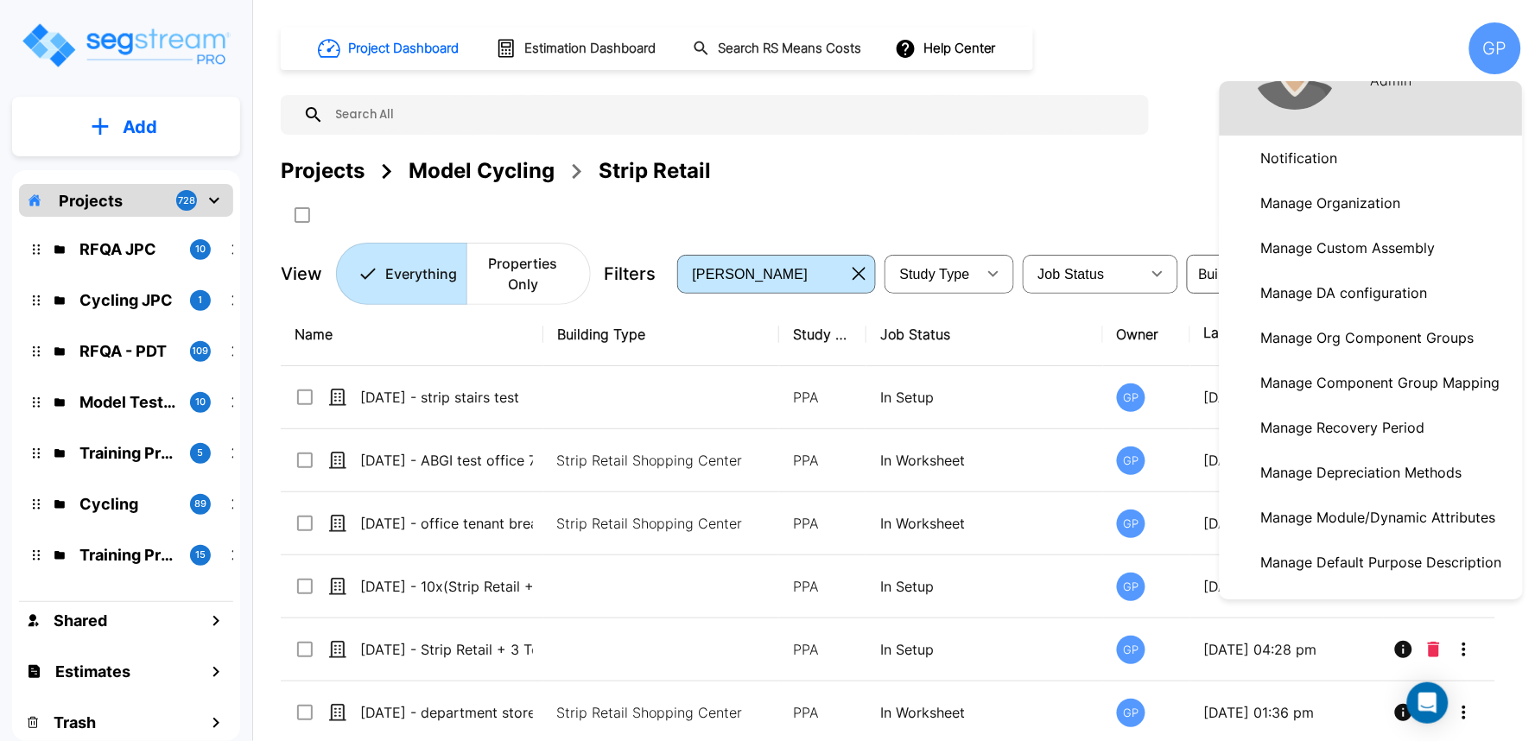
scroll to position [96, 0]
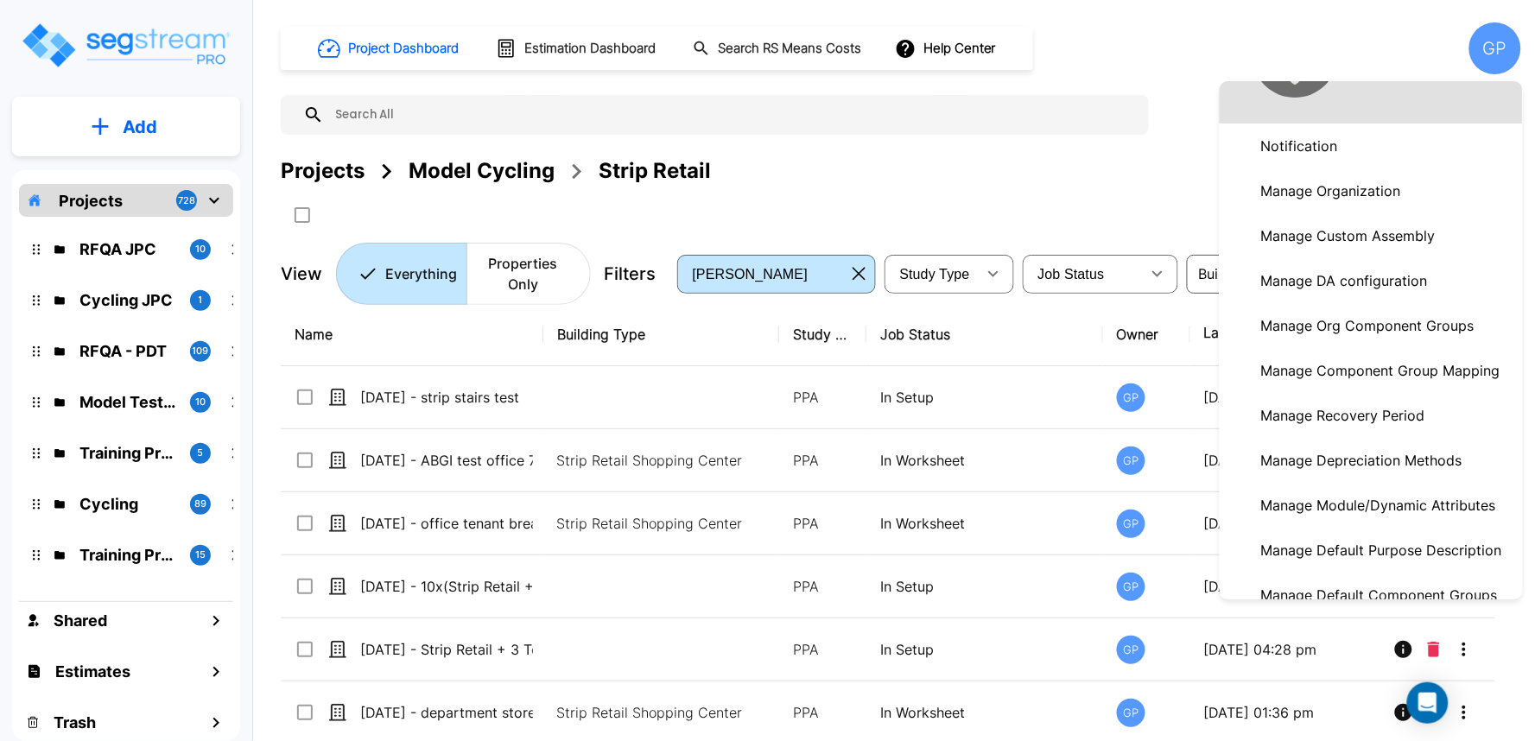
click at [1411, 504] on p "Manage Module/Dynamic Attributes" at bounding box center [1378, 505] width 249 height 35
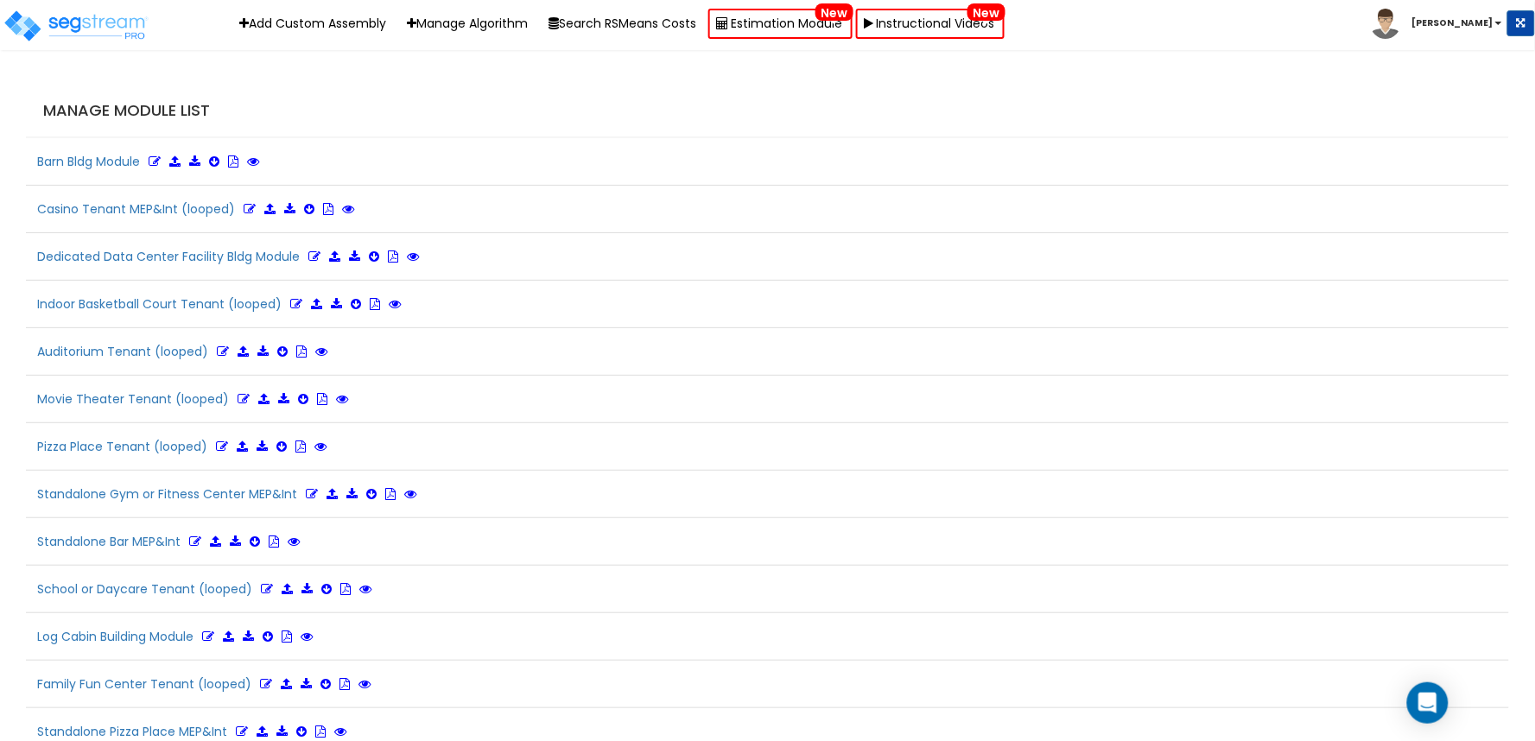
click at [899, 99] on div "Manage Module List" at bounding box center [767, 112] width 1483 height 54
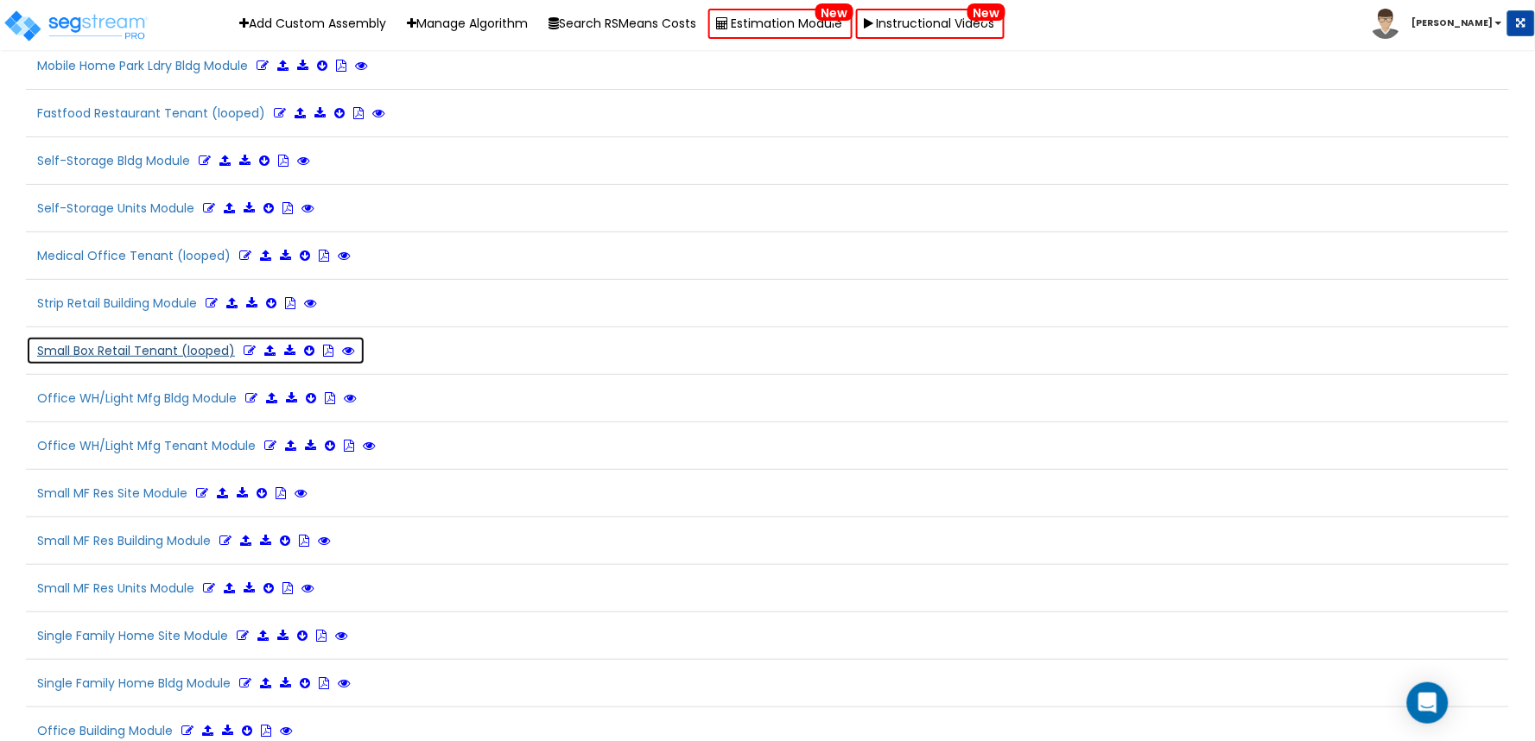
click at [245, 357] on icon at bounding box center [250, 351] width 12 height 12
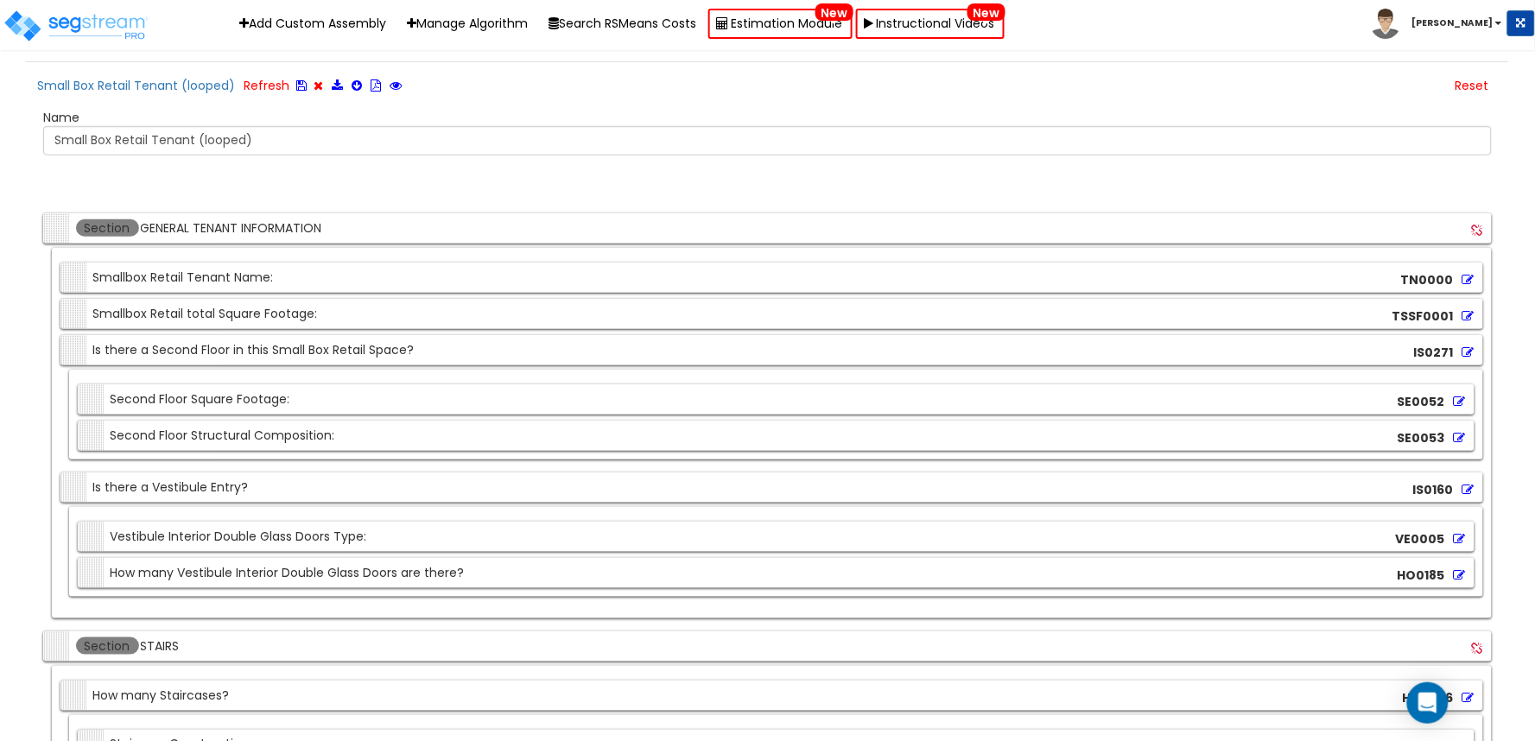
scroll to position [5094, 0]
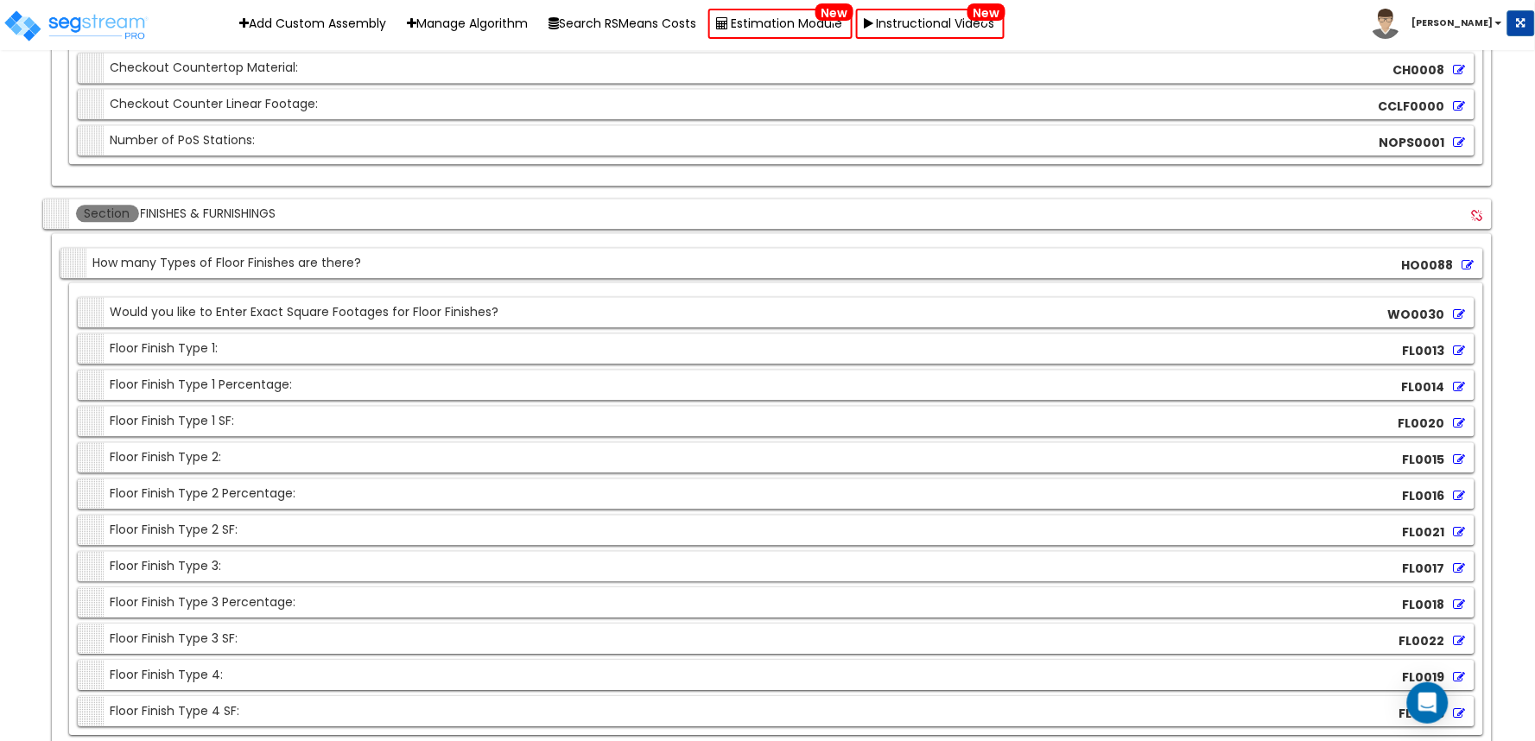
click at [1461, 357] on icon at bounding box center [1460, 351] width 12 height 12
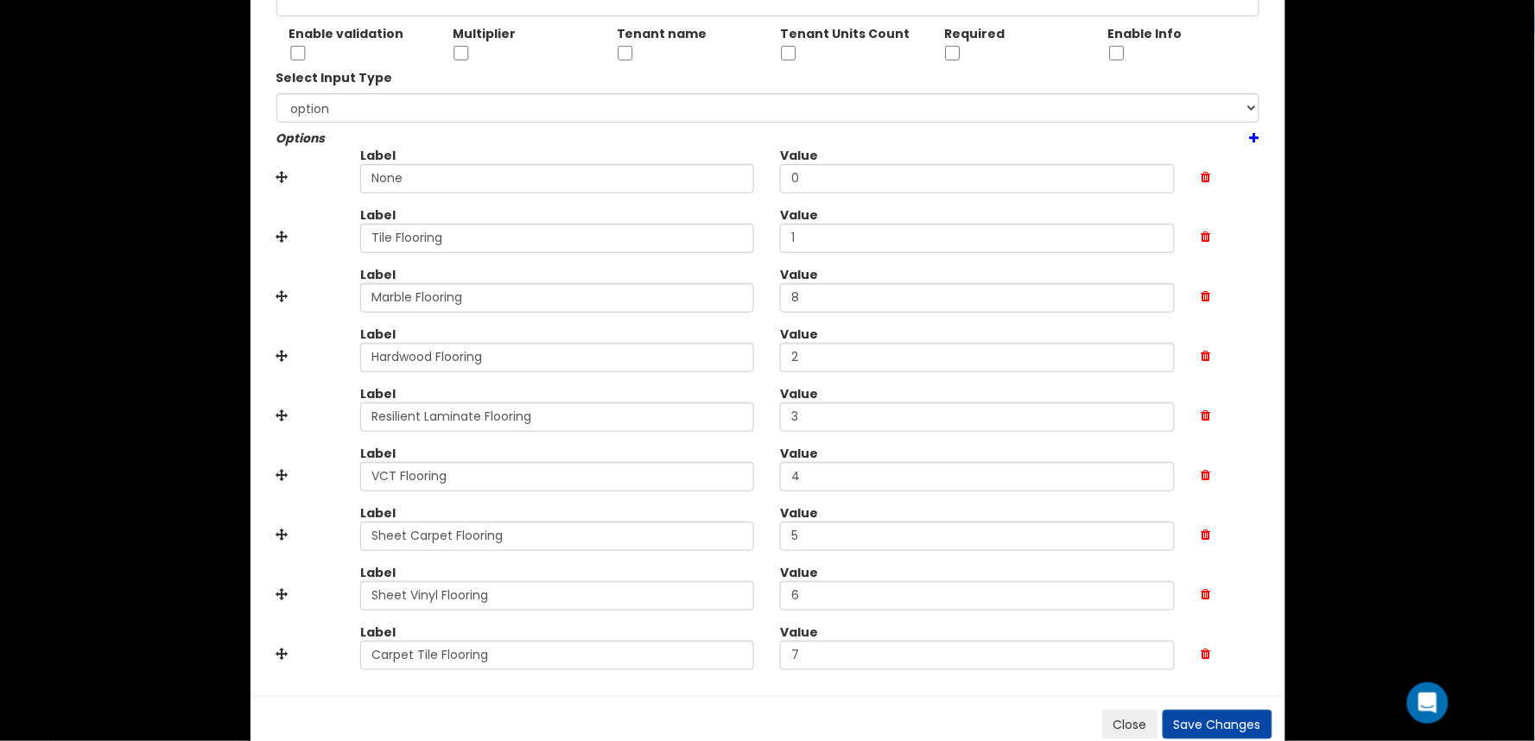
scroll to position [266, 0]
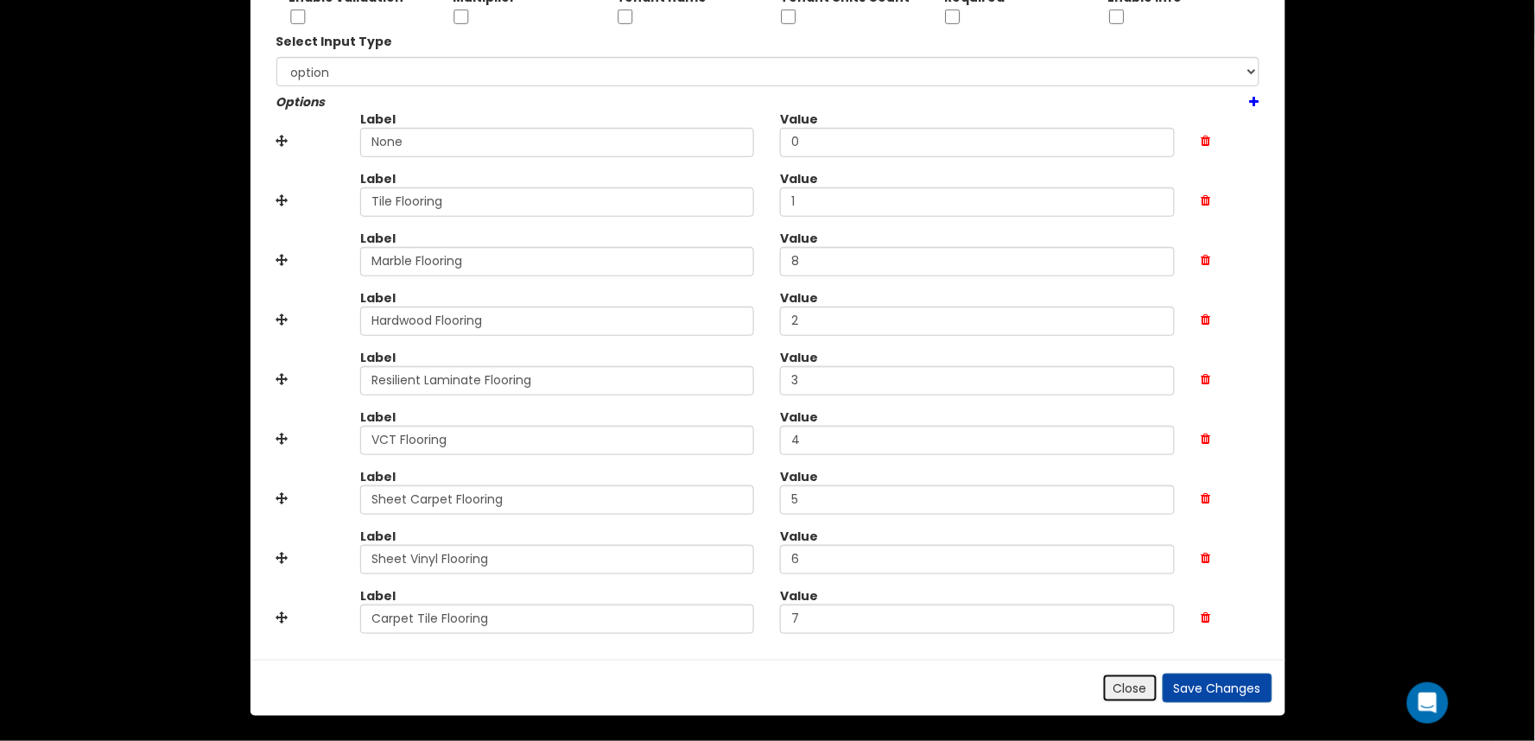
click at [1117, 678] on button "Close" at bounding box center [1130, 688] width 56 height 29
